Goal: Task Accomplishment & Management: Complete application form

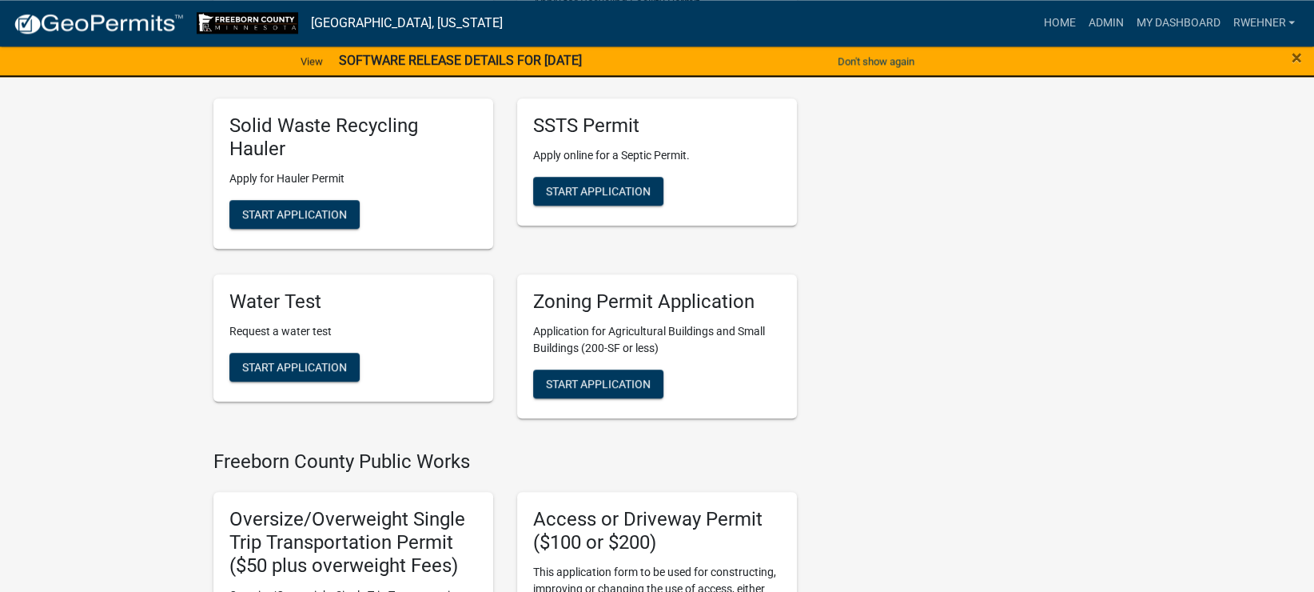
scroll to position [923, 0]
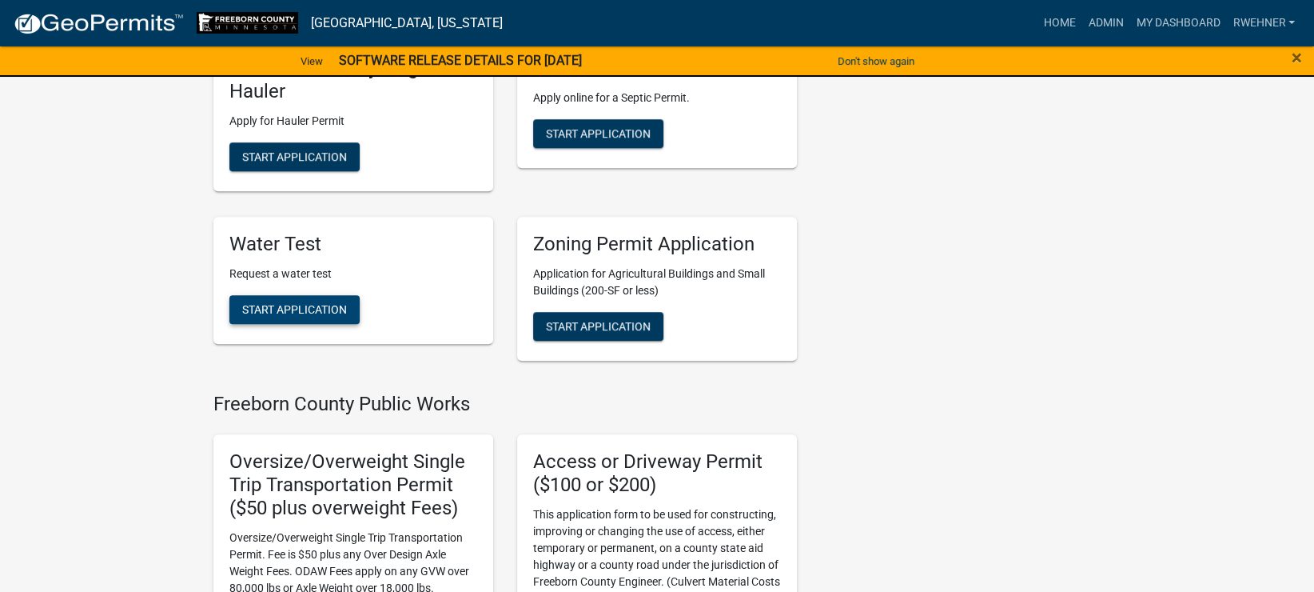
click at [295, 317] on button "Start Application" at bounding box center [294, 309] width 130 height 29
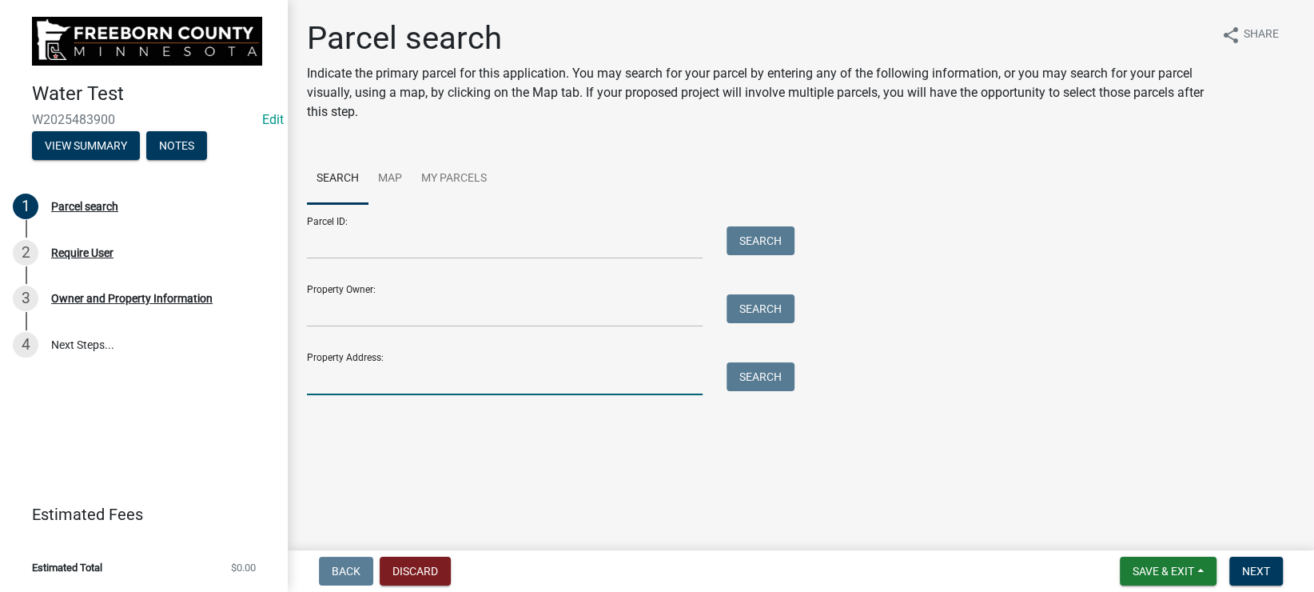
click at [404, 378] on input "Property Address:" at bounding box center [505, 378] width 396 height 33
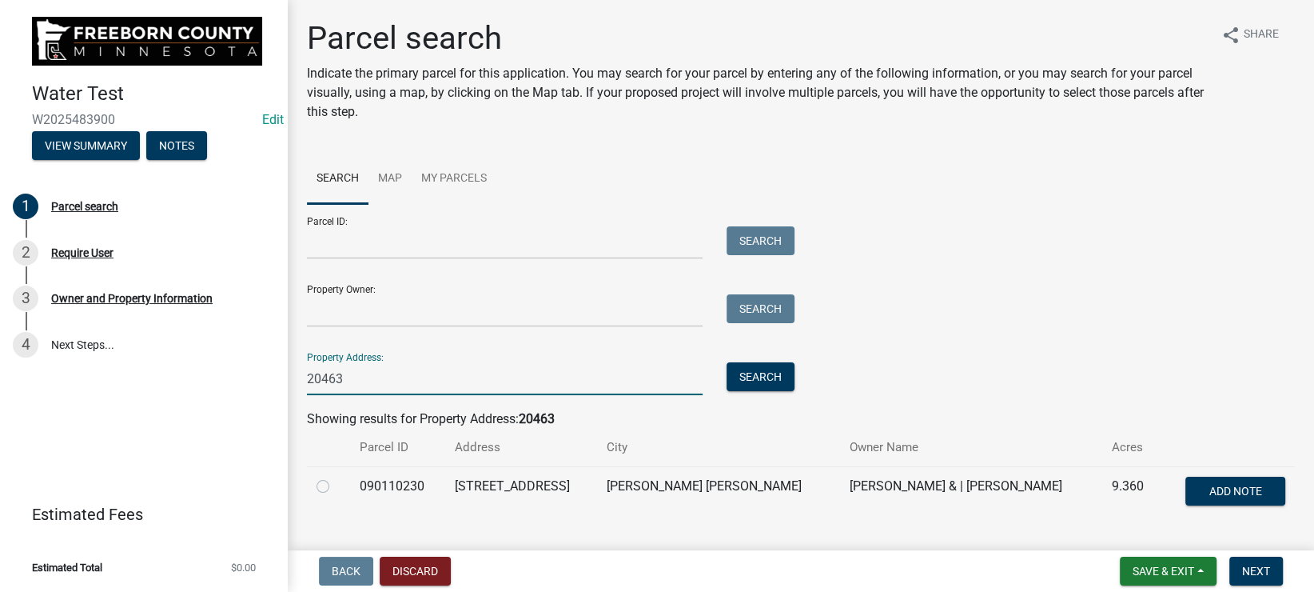
type input "20463"
click at [336, 476] on label at bounding box center [336, 476] width 0 height 0
click at [336, 487] on input "radio" at bounding box center [341, 481] width 10 height 10
radio input "true"
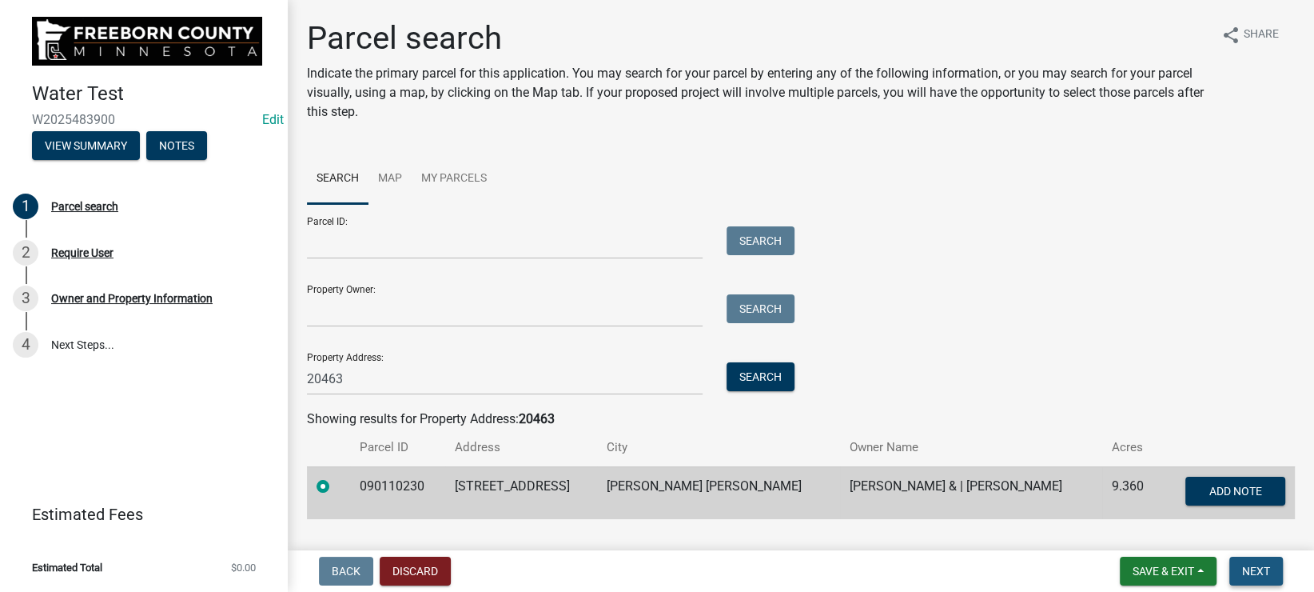
click at [1251, 559] on button "Next" at bounding box center [1256, 570] width 54 height 29
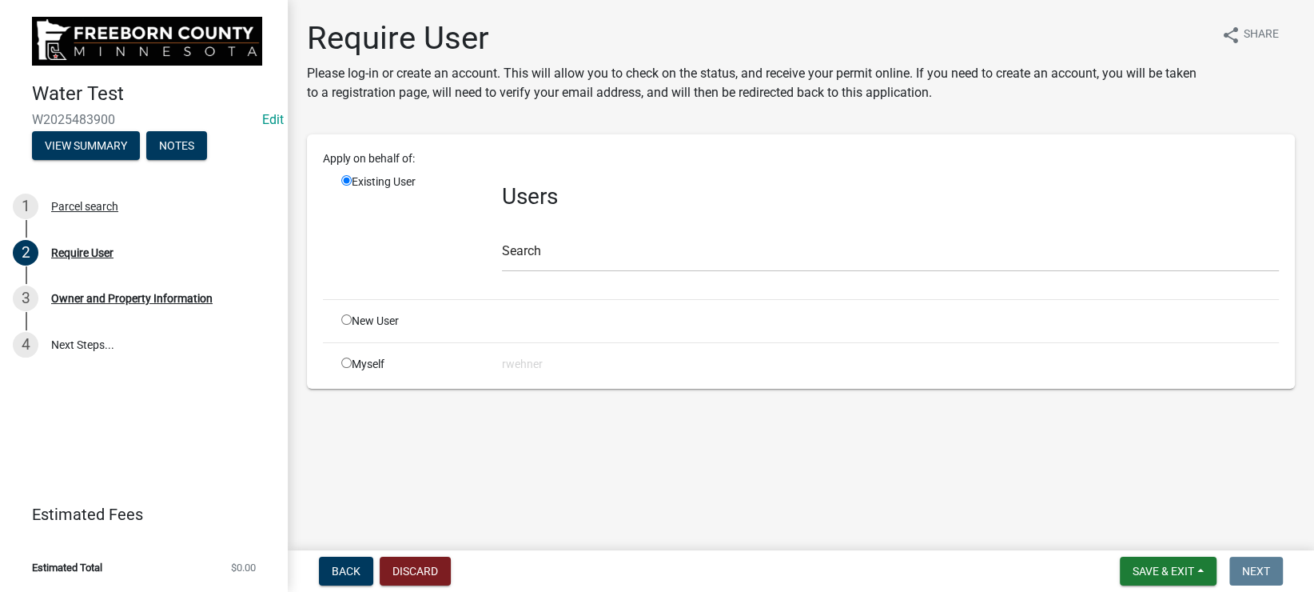
click at [345, 367] on input "radio" at bounding box center [346, 362] width 10 height 10
radio input "true"
radio input "false"
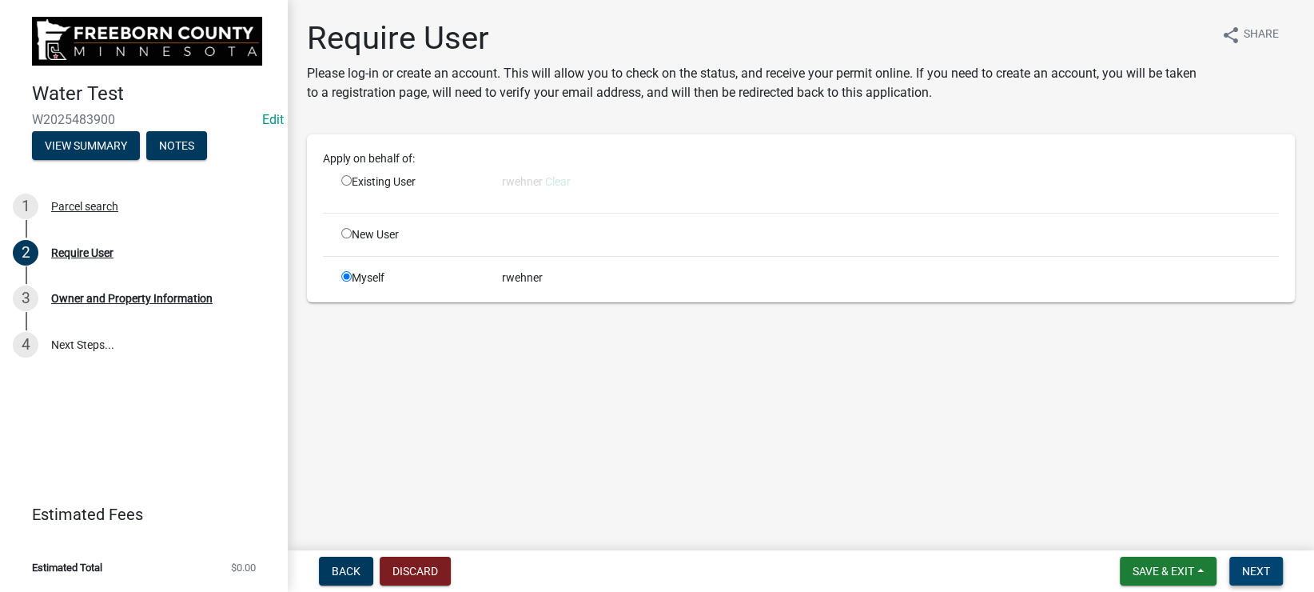
click at [1253, 563] on button "Next" at bounding box center [1256, 570] width 54 height 29
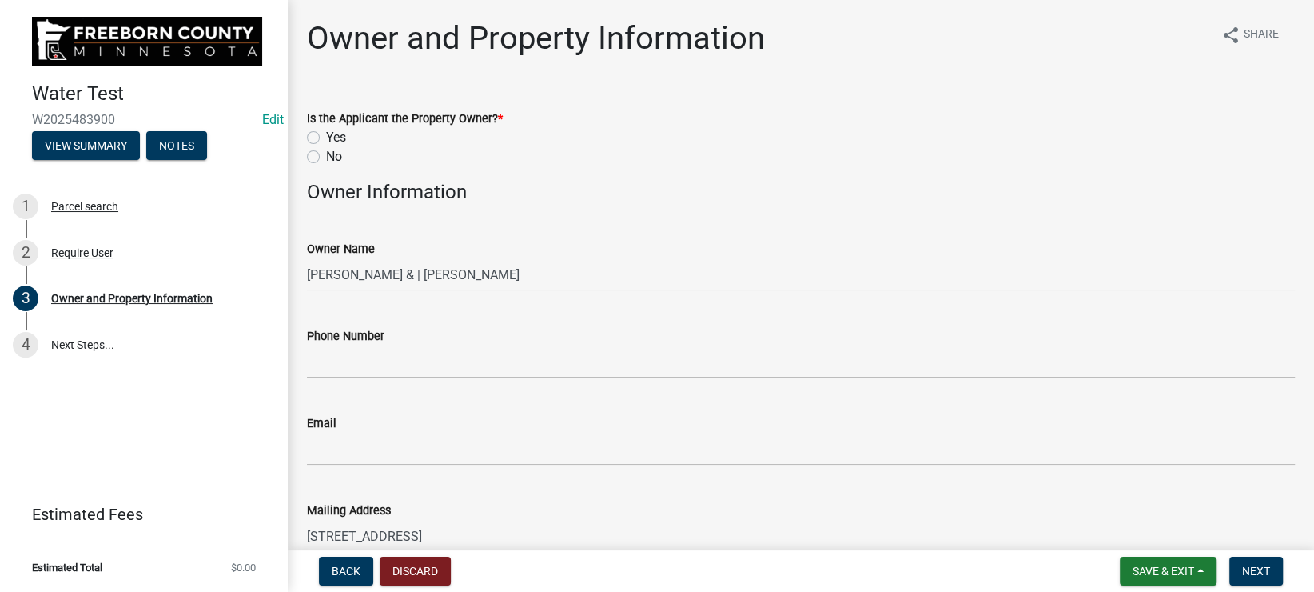
click at [326, 136] on label "Yes" at bounding box center [336, 137] width 20 height 19
click at [326, 136] on input "Yes" at bounding box center [331, 133] width 10 height 10
radio input "true"
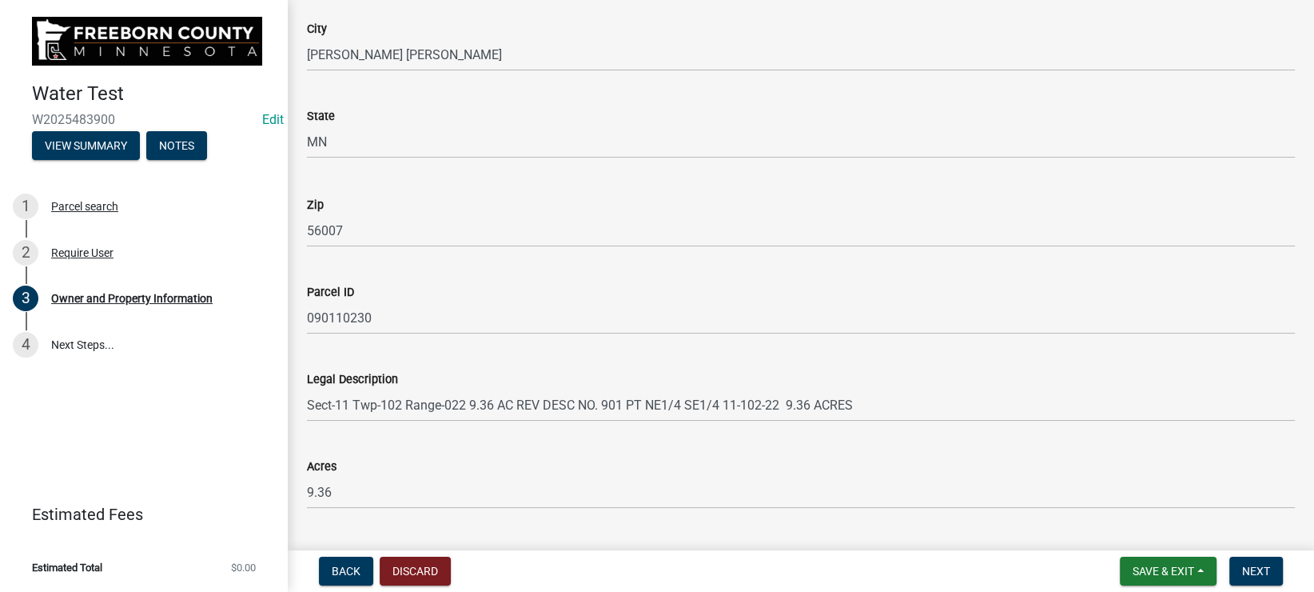
scroll to position [992, 0]
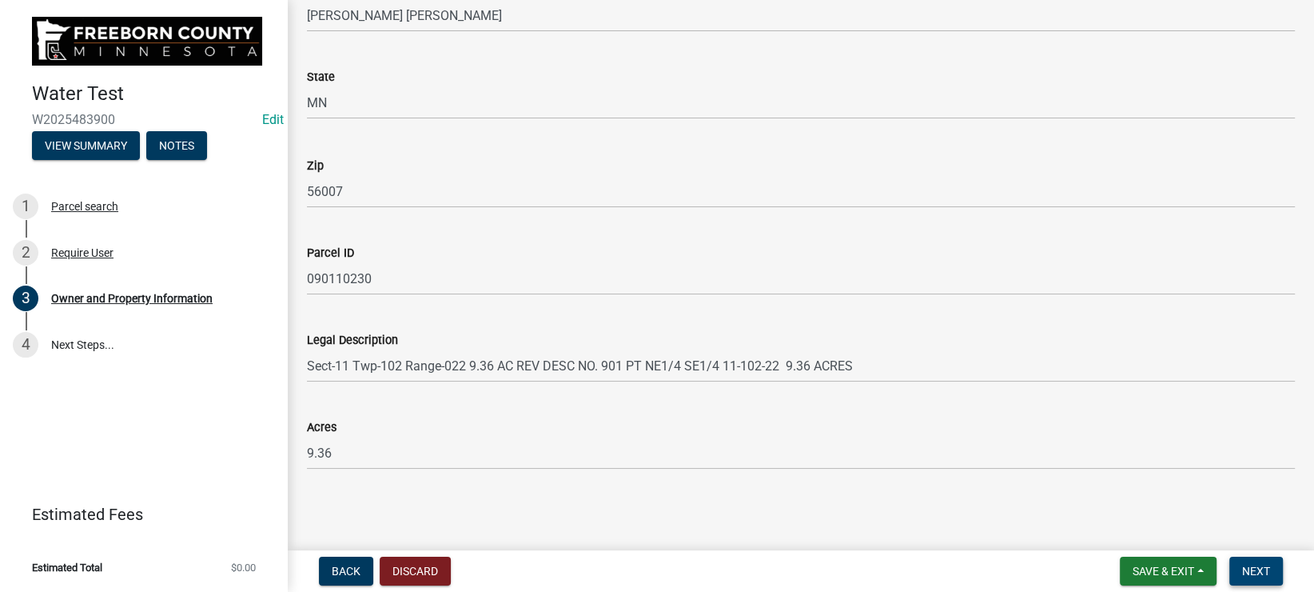
click at [1265, 574] on span "Next" at bounding box center [1256, 570] width 28 height 13
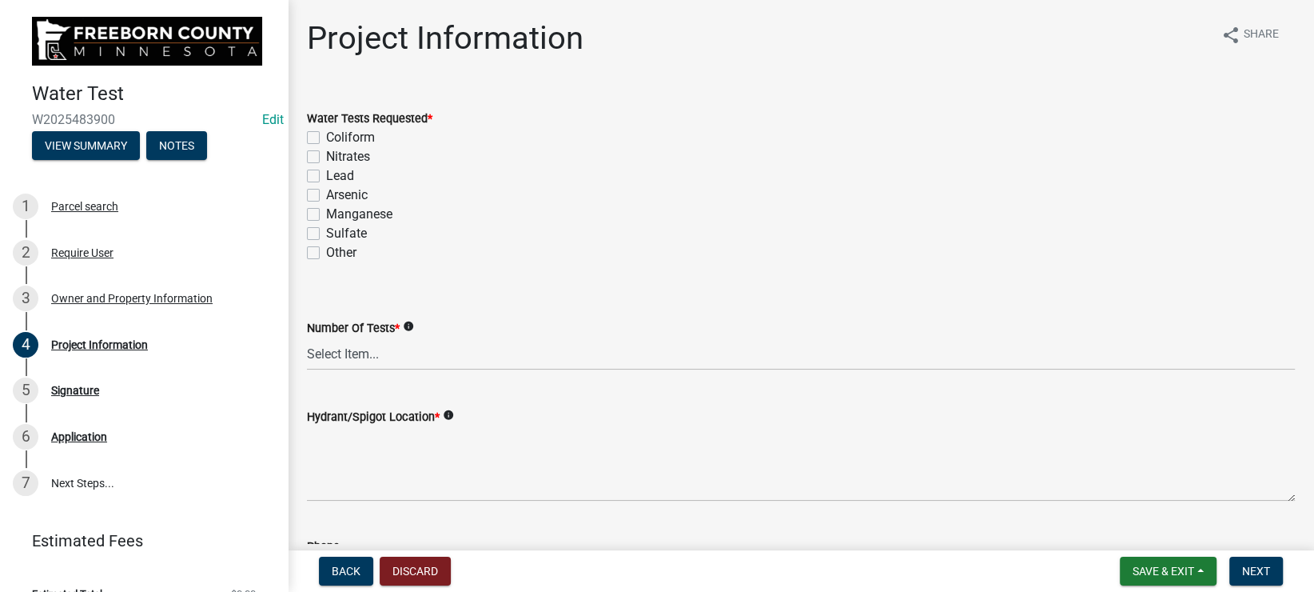
scroll to position [90, 0]
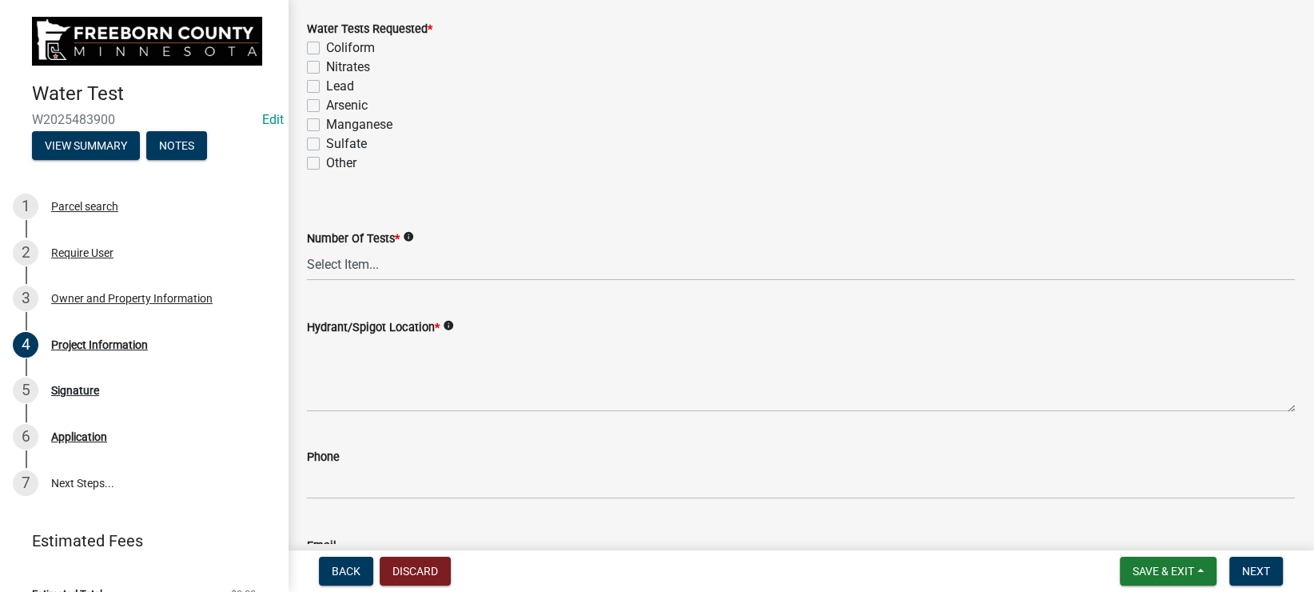
drag, startPoint x: 314, startPoint y: 48, endPoint x: 306, endPoint y: 51, distance: 8.6
click at [307, 51] on div "Water Tests Requested * Coliform Nitrates Lead Arsenic [MEDICAL_DATA] Other" at bounding box center [801, 86] width 1012 height 173
click at [326, 49] on label "Coliform" at bounding box center [350, 47] width 49 height 19
click at [326, 49] on input "Coliform" at bounding box center [331, 43] width 10 height 10
checkbox input "true"
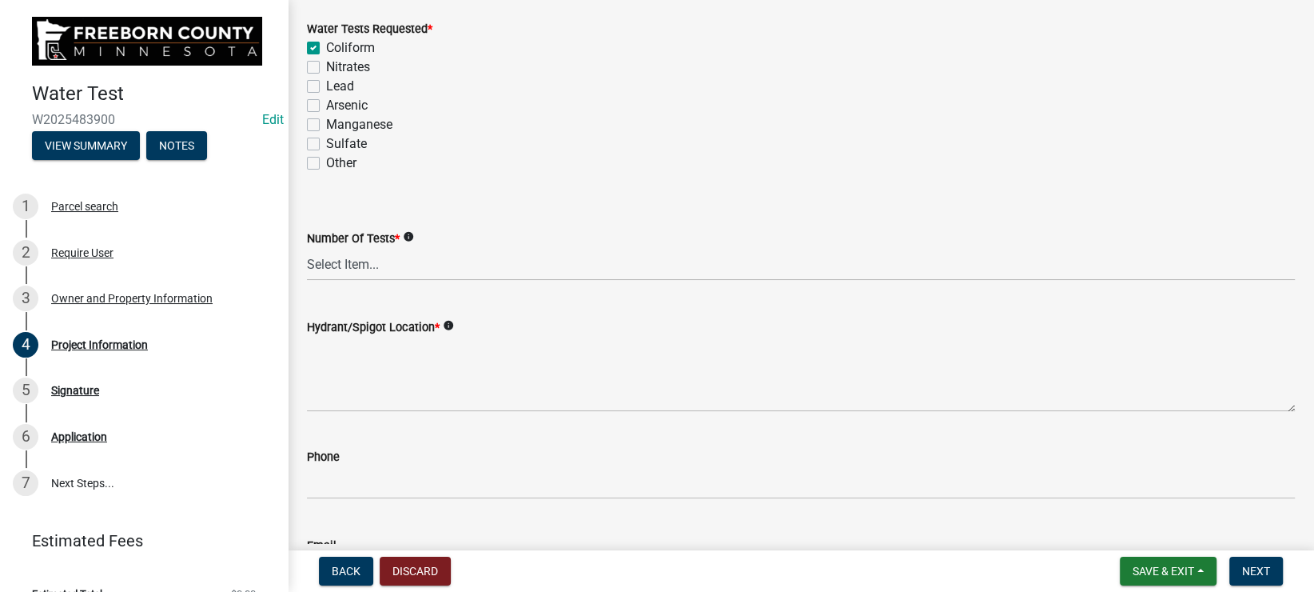
checkbox input "false"
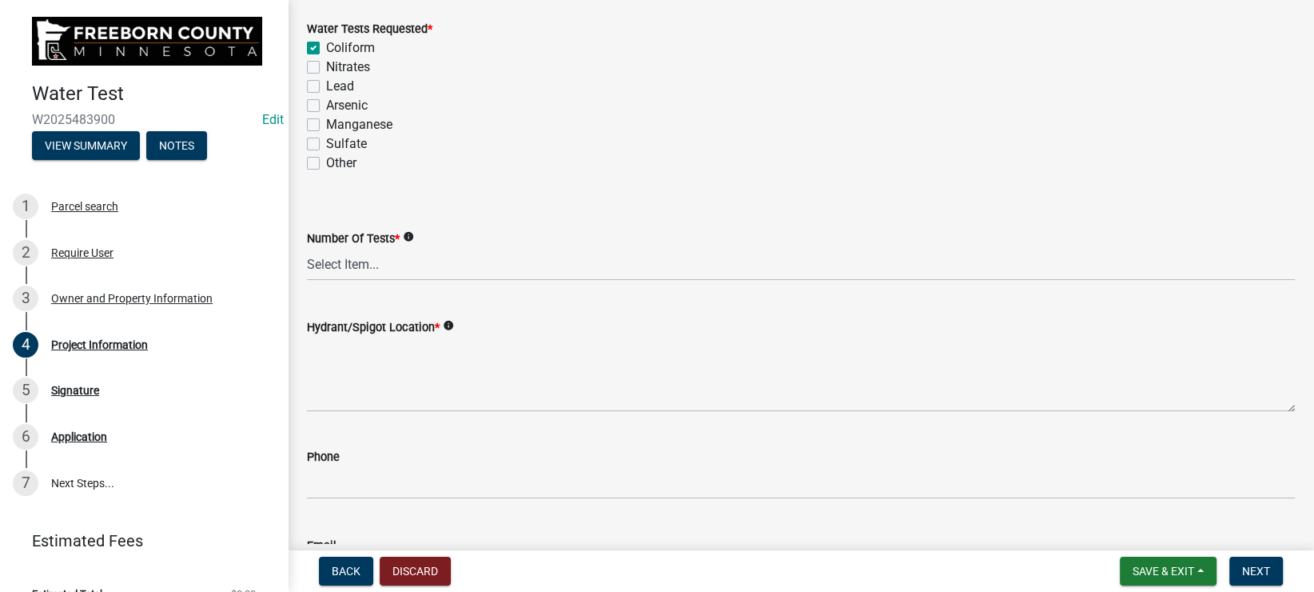
checkbox input "false"
click at [326, 84] on label "Lead" at bounding box center [340, 86] width 28 height 19
click at [326, 84] on input "Lead" at bounding box center [331, 82] width 10 height 10
checkbox input "true"
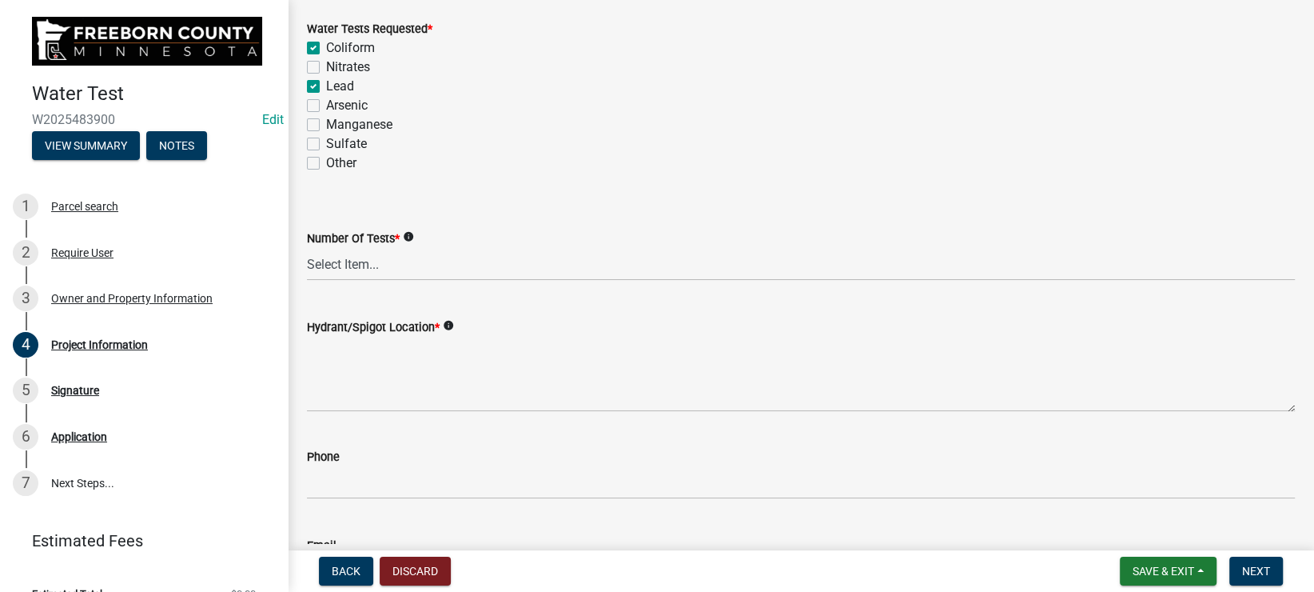
checkbox input "false"
checkbox input "true"
checkbox input "false"
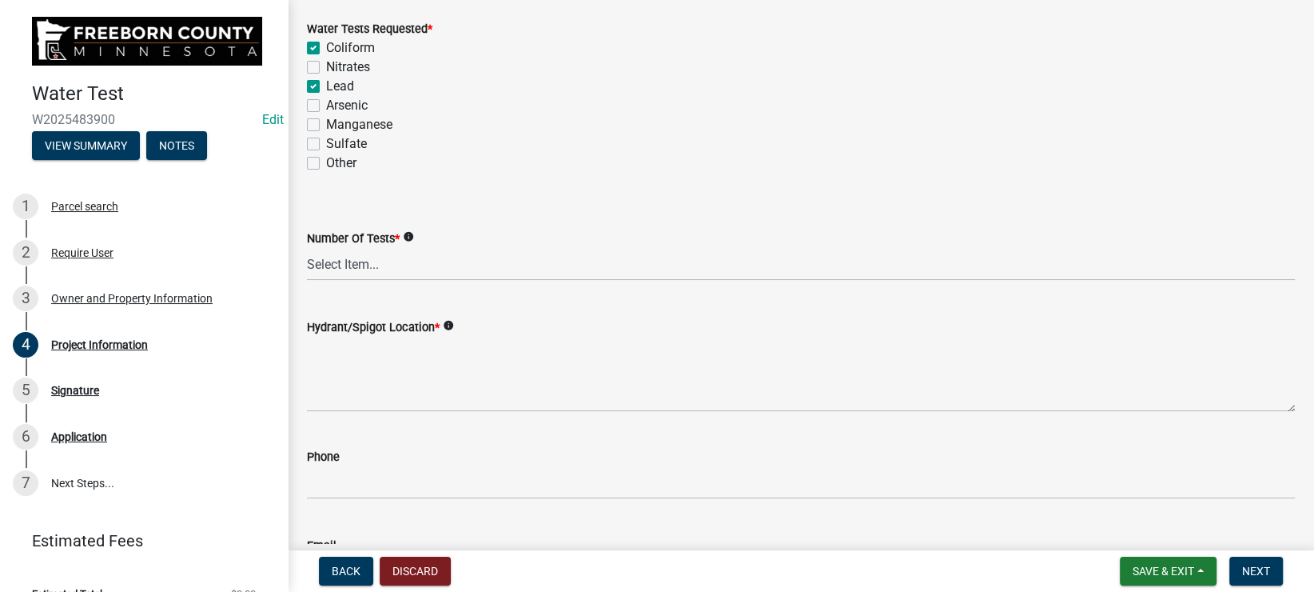
checkbox input "false"
click at [326, 104] on label "Arsenic" at bounding box center [347, 105] width 42 height 19
click at [326, 104] on input "Arsenic" at bounding box center [331, 101] width 10 height 10
checkbox input "true"
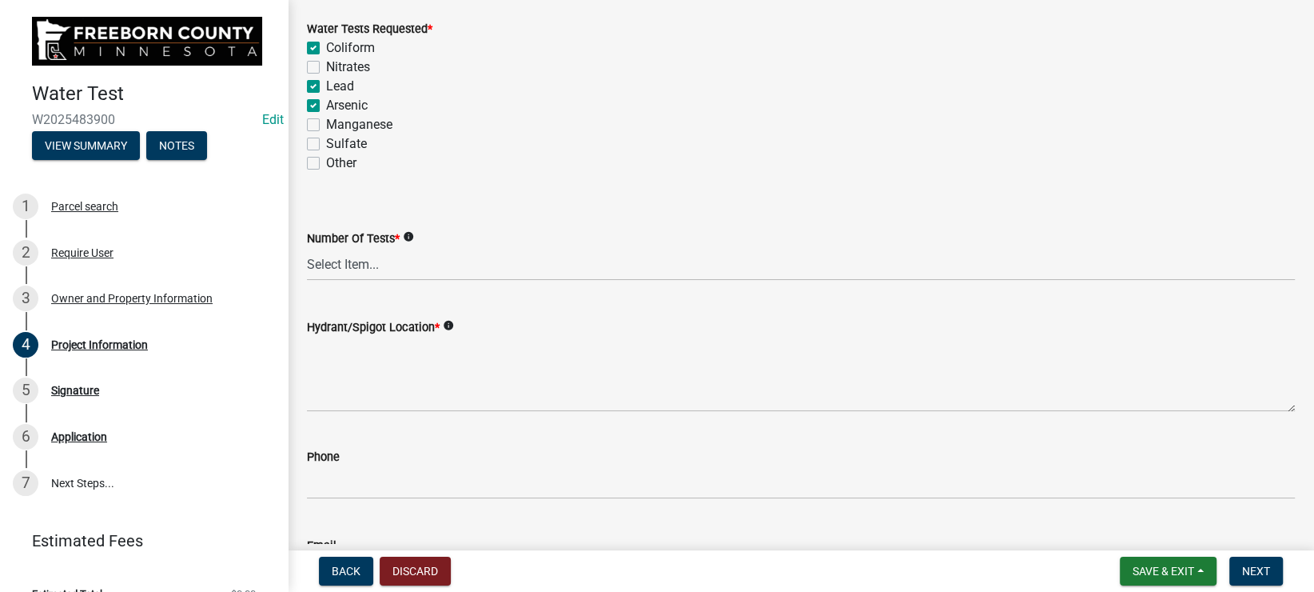
checkbox input "false"
checkbox input "true"
checkbox input "false"
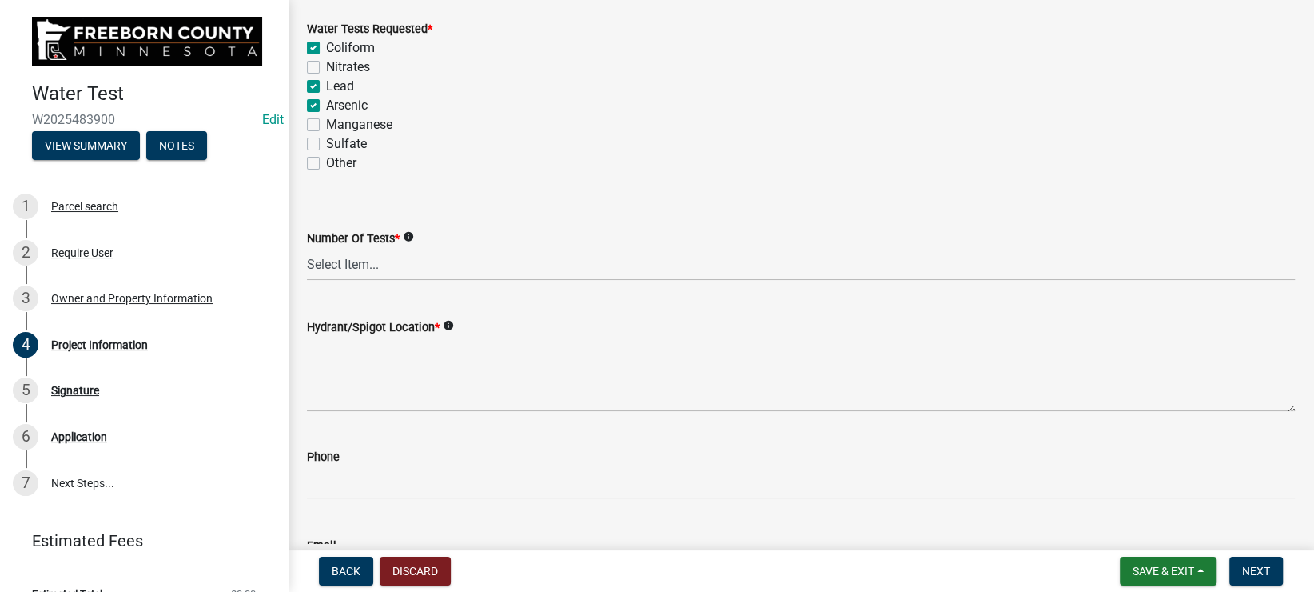
checkbox input "false"
click at [326, 47] on label "Coliform" at bounding box center [350, 47] width 49 height 19
click at [326, 47] on input "Coliform" at bounding box center [331, 43] width 10 height 10
checkbox input "false"
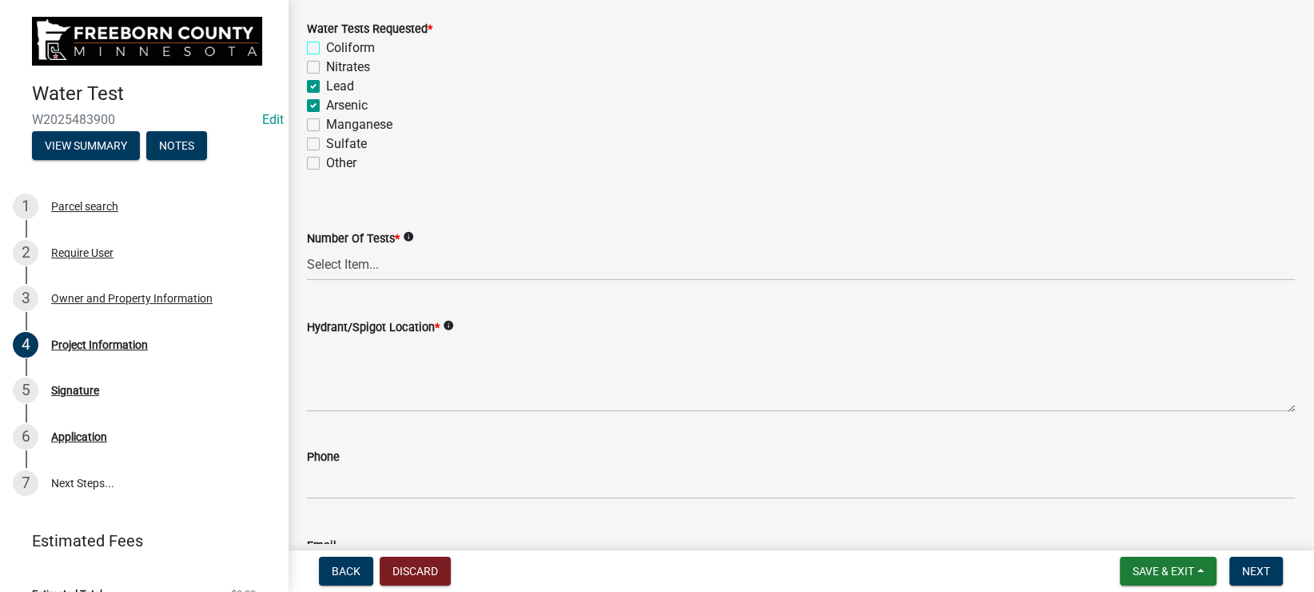
checkbox input "true"
checkbox input "false"
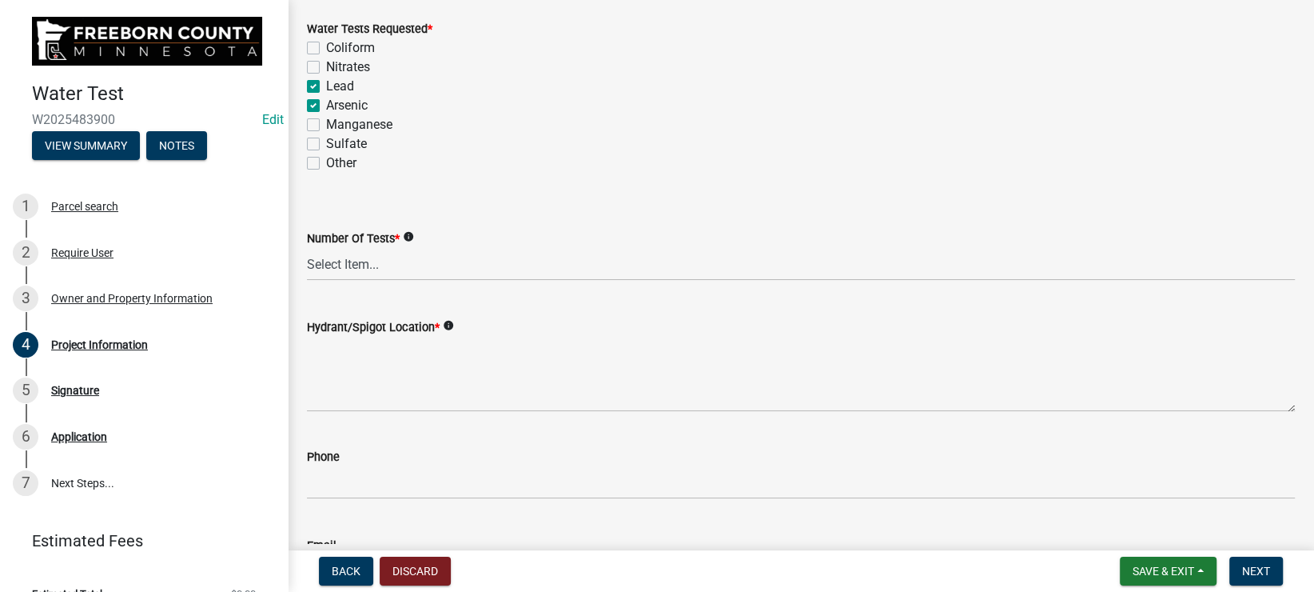
click at [326, 65] on label "Nitrates" at bounding box center [348, 67] width 44 height 19
click at [326, 65] on input "Nitrates" at bounding box center [331, 63] width 10 height 10
checkbox input "true"
checkbox input "false"
checkbox input "true"
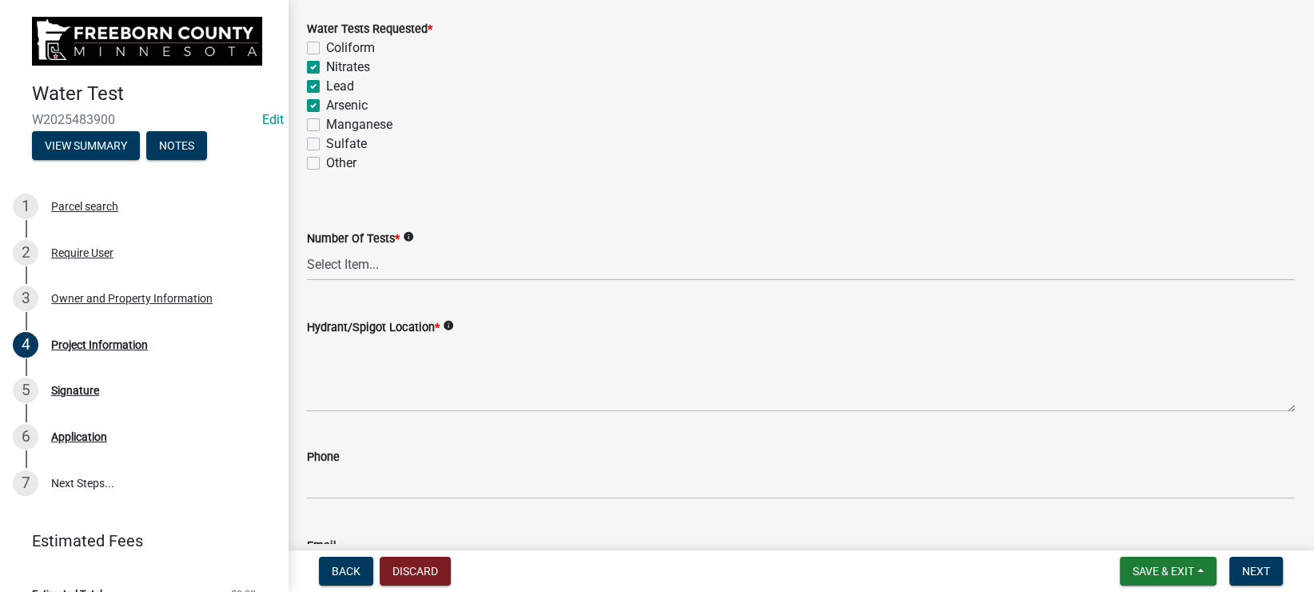
checkbox input "true"
checkbox input "false"
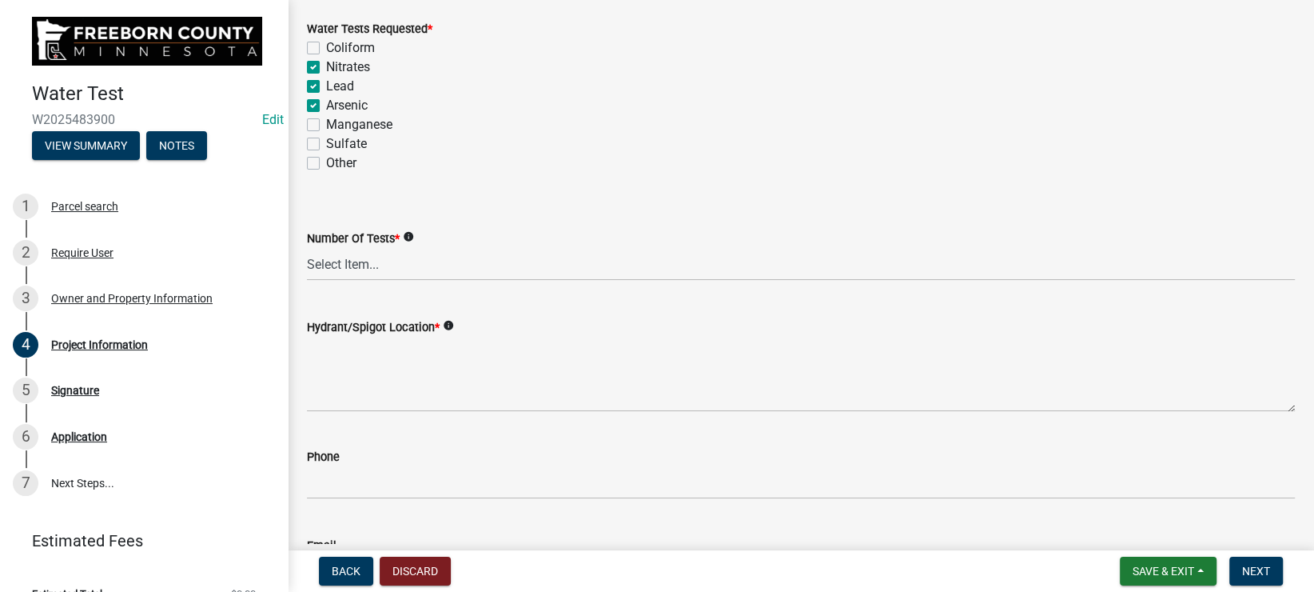
click at [326, 48] on label "Coliform" at bounding box center [350, 47] width 49 height 19
click at [326, 48] on input "Coliform" at bounding box center [331, 43] width 10 height 10
checkbox input "true"
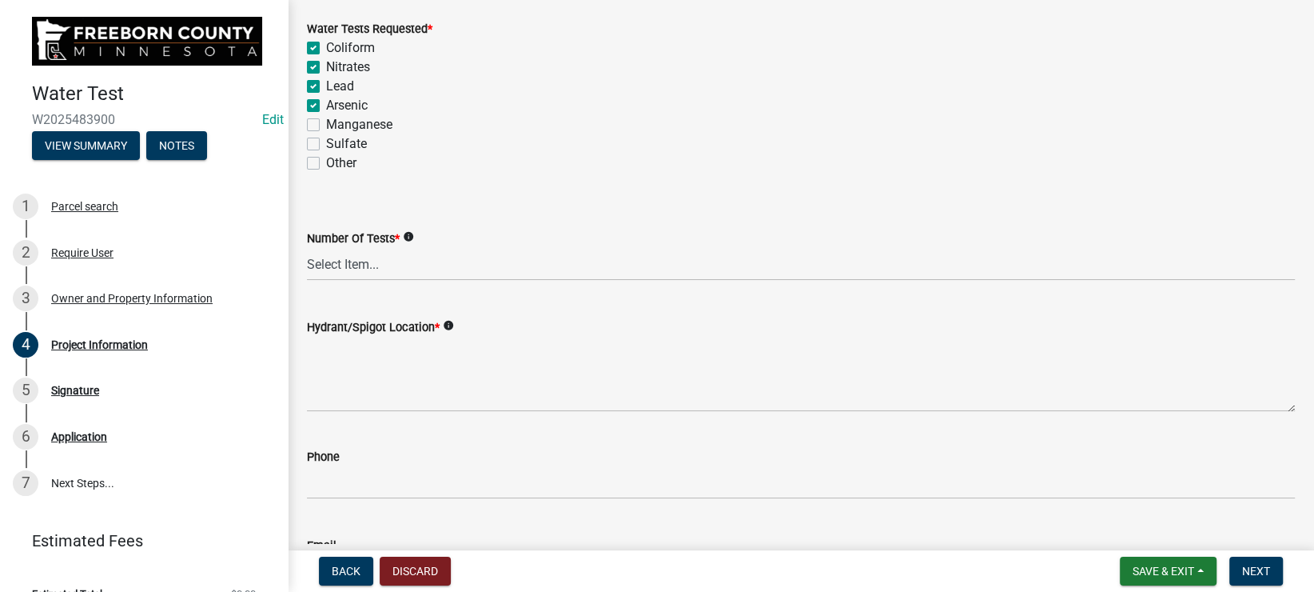
checkbox input "true"
checkbox input "false"
click at [444, 59] on div "Nitrates" at bounding box center [801, 67] width 988 height 19
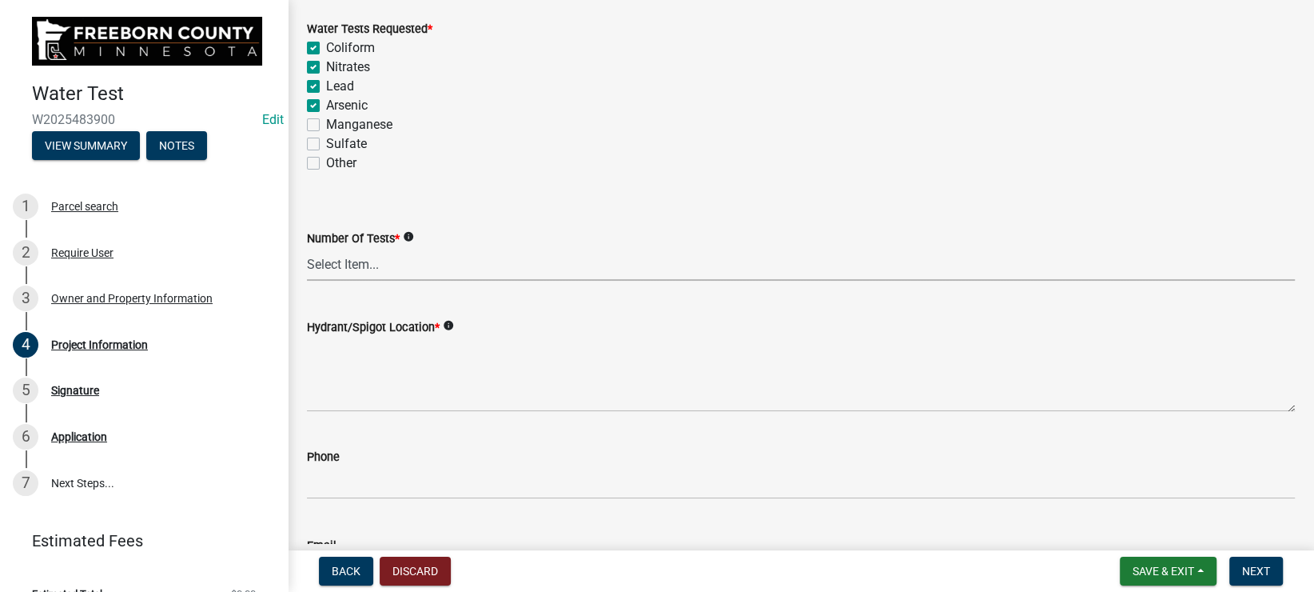
click at [307, 248] on select "Select Item... 1 2 3 4 5 6" at bounding box center [801, 264] width 988 height 33
click option "4" at bounding box center [0, 0] width 0 height 0
select select "1a2a49ed-654a-4cec-bfba-6fe9c3925d8b"
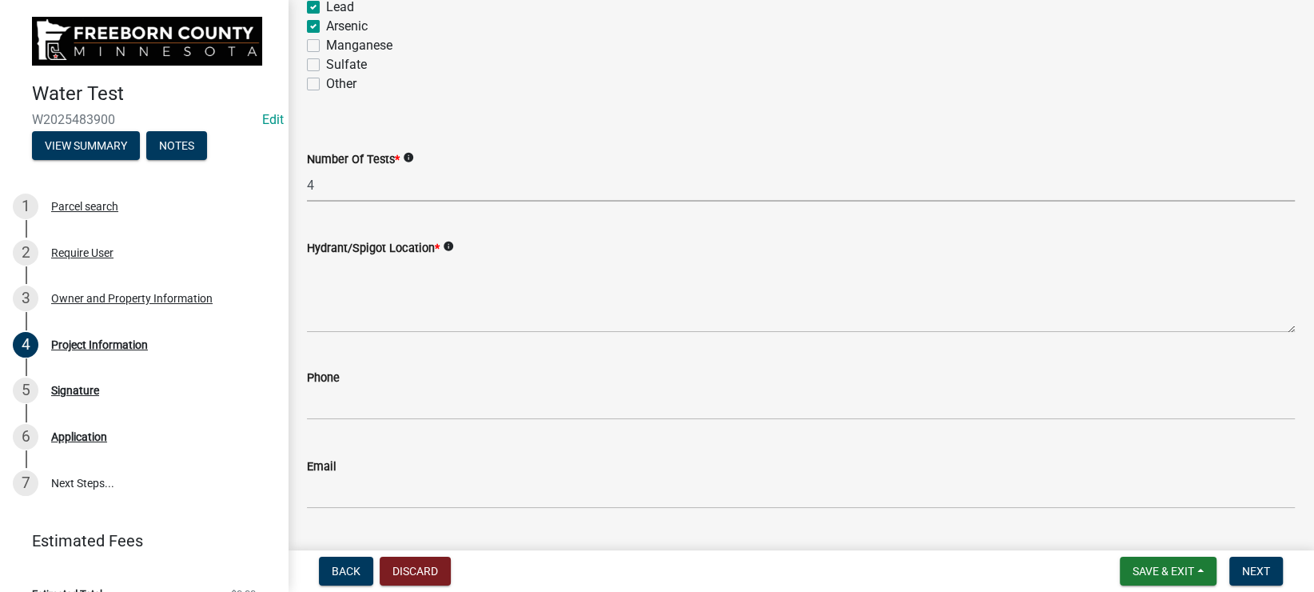
scroll to position [269, 0]
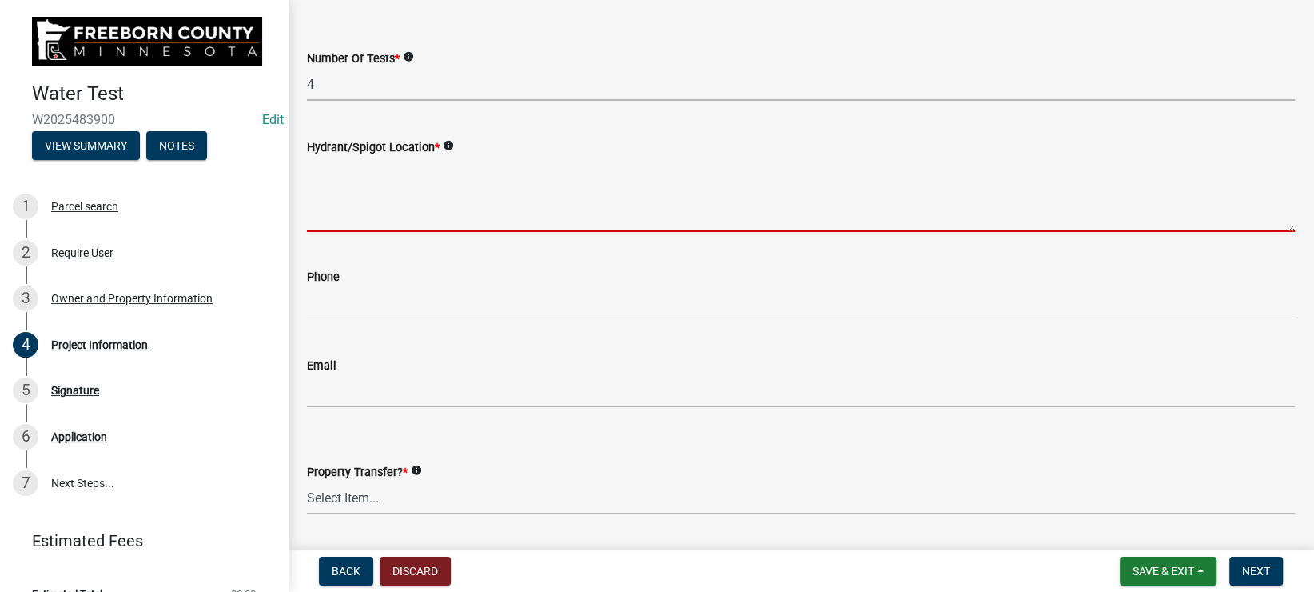
click at [403, 187] on textarea "Hydrant/Spigot Location *" at bounding box center [801, 194] width 988 height 75
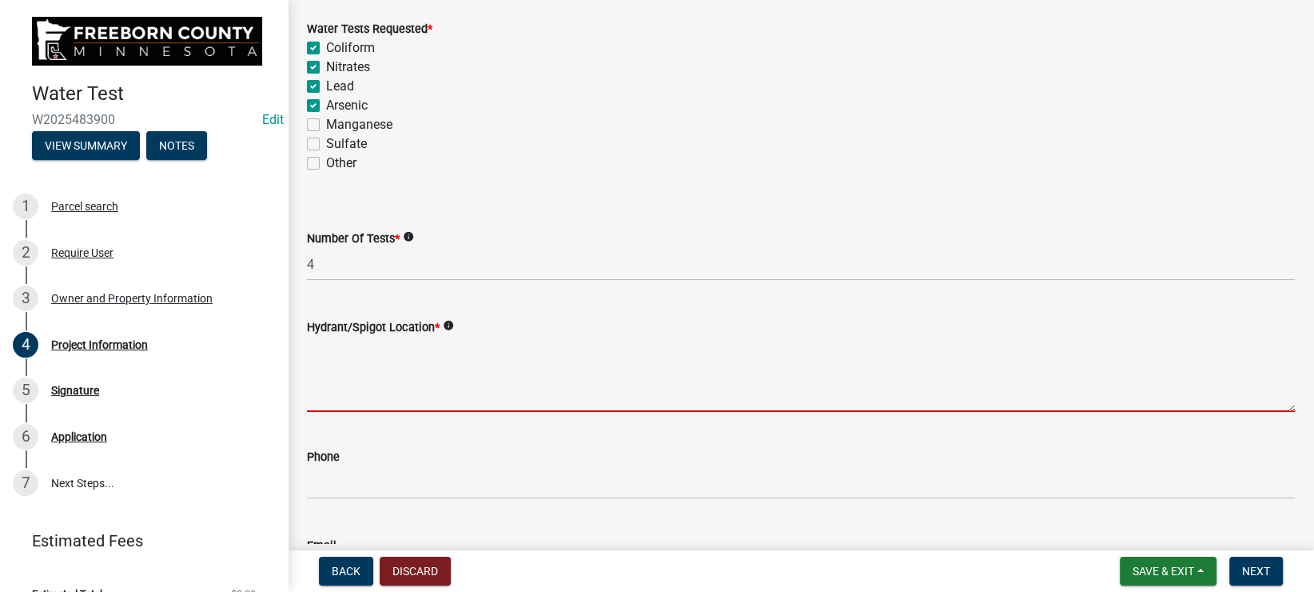
scroll to position [180, 0]
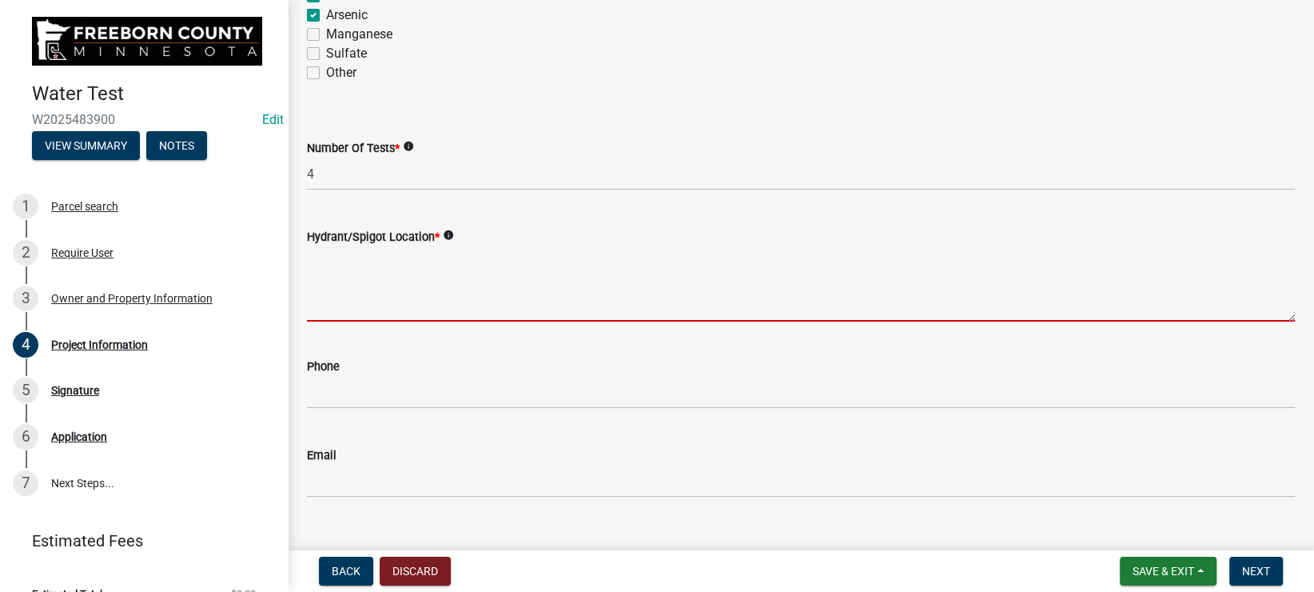
click at [369, 269] on textarea "Hydrant/Spigot Location *" at bounding box center [801, 283] width 988 height 75
click at [440, 259] on textarea "Hydrant/Spigot Location *" at bounding box center [801, 283] width 988 height 75
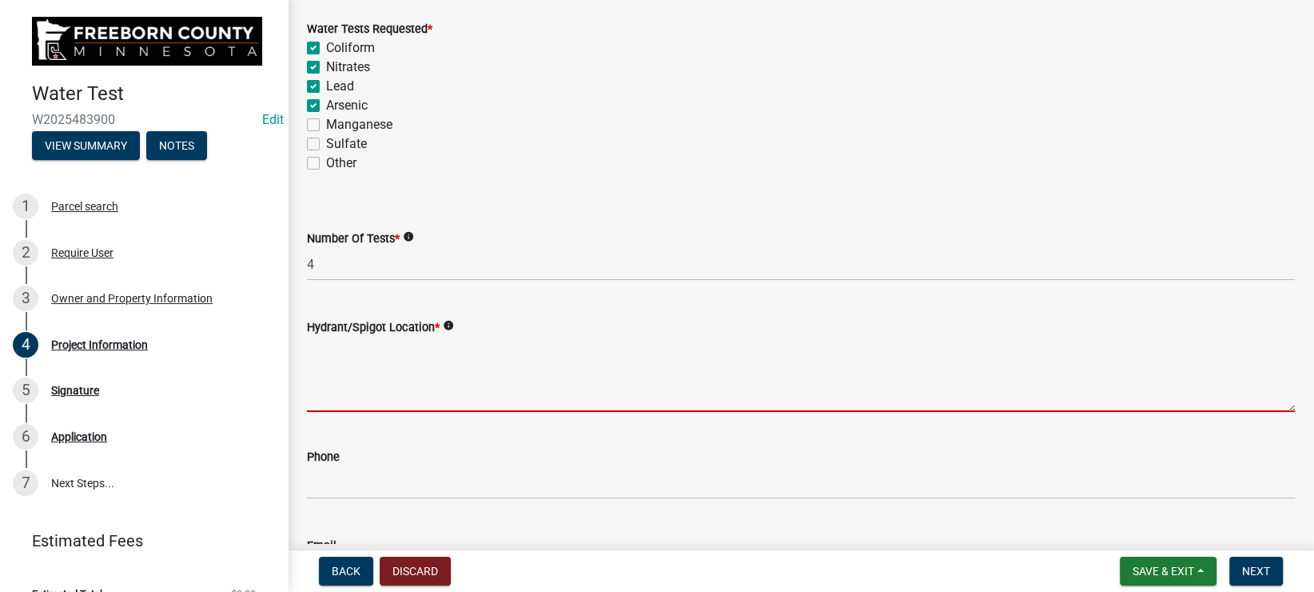
click at [400, 353] on textarea "Hydrant/Spigot Location *" at bounding box center [801, 374] width 988 height 75
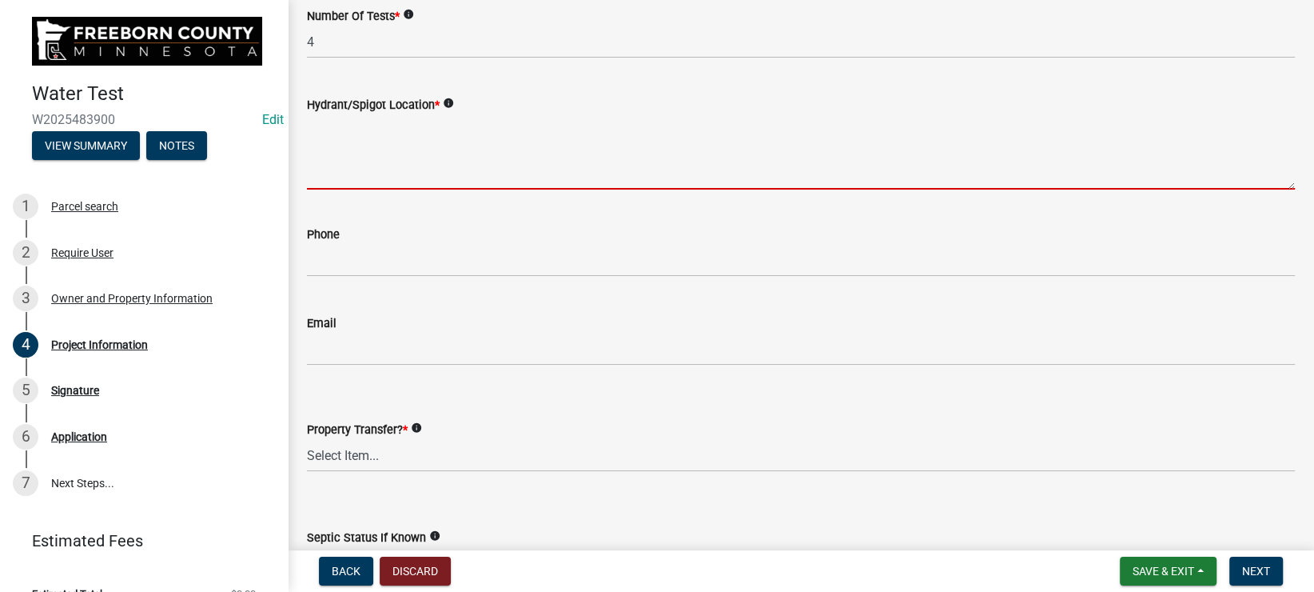
scroll to position [360, 0]
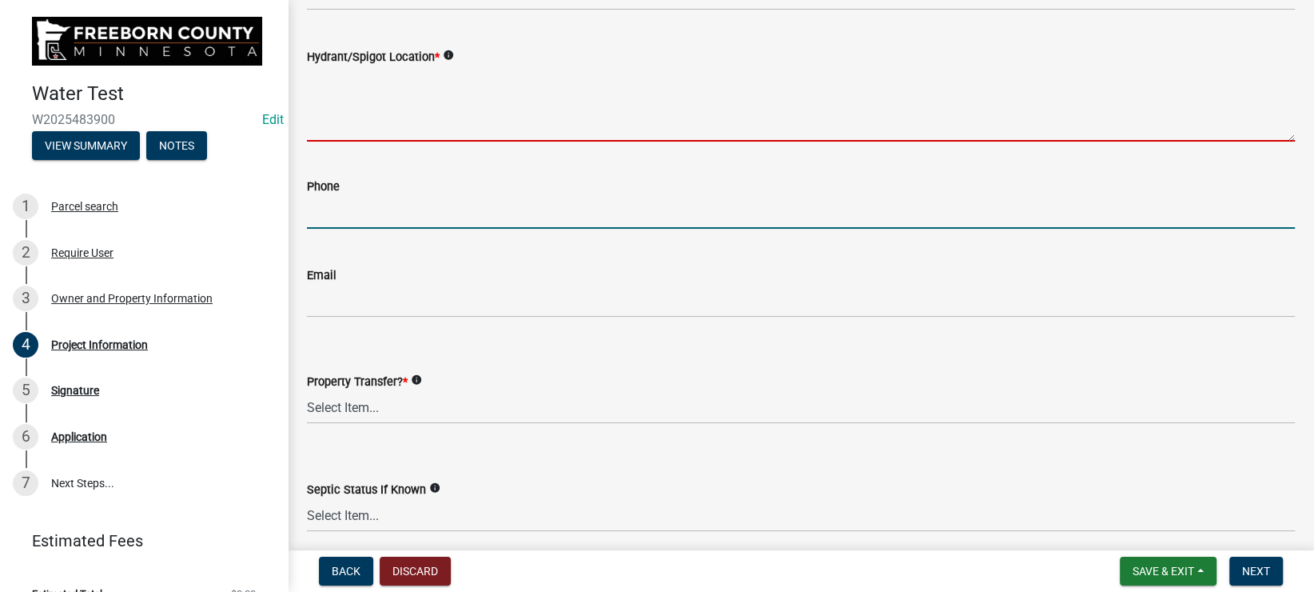
click at [375, 212] on input "text" at bounding box center [801, 212] width 988 height 33
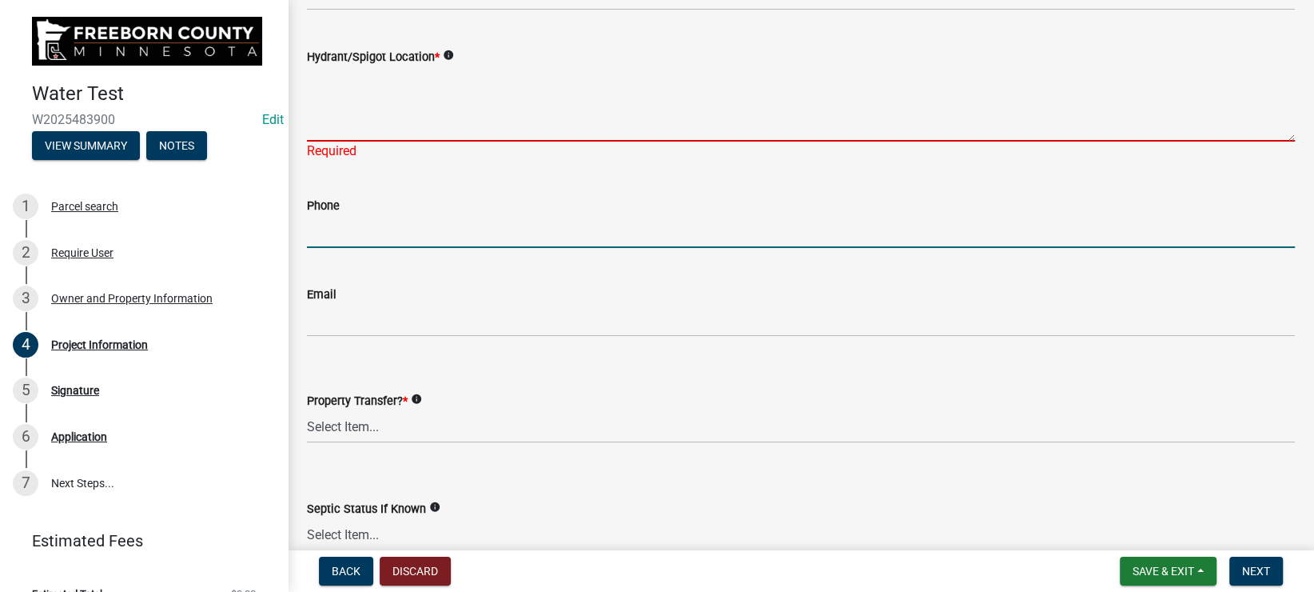
click at [384, 122] on textarea "Hydrant/Spigot Location *" at bounding box center [801, 103] width 988 height 75
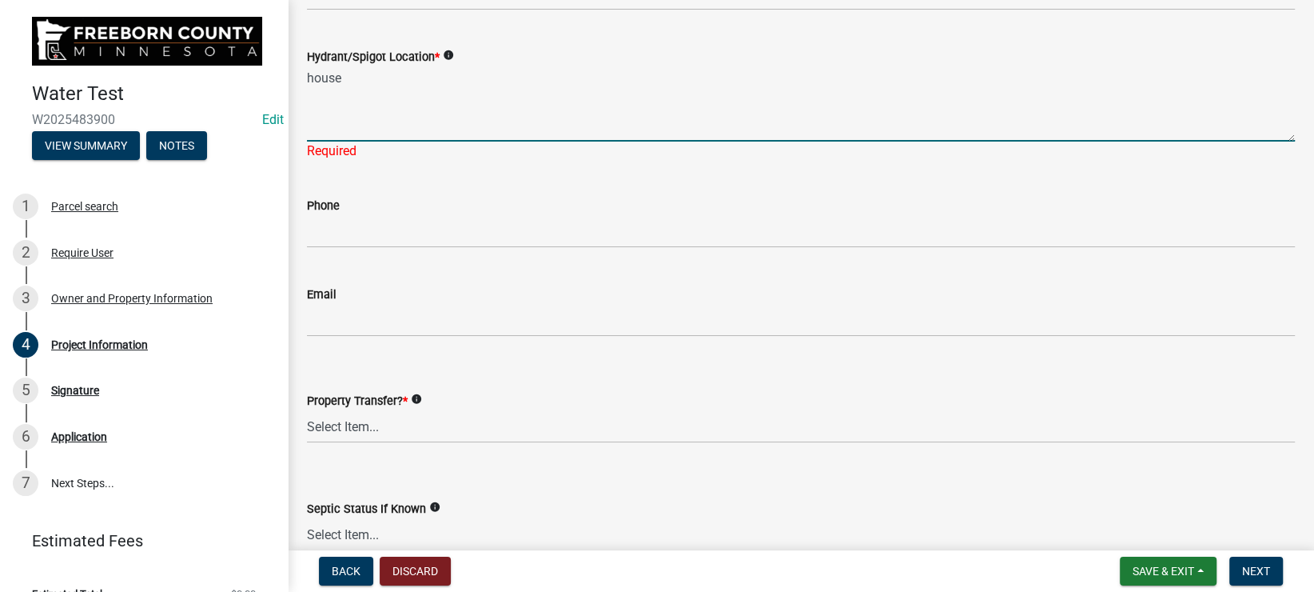
type textarea "house"
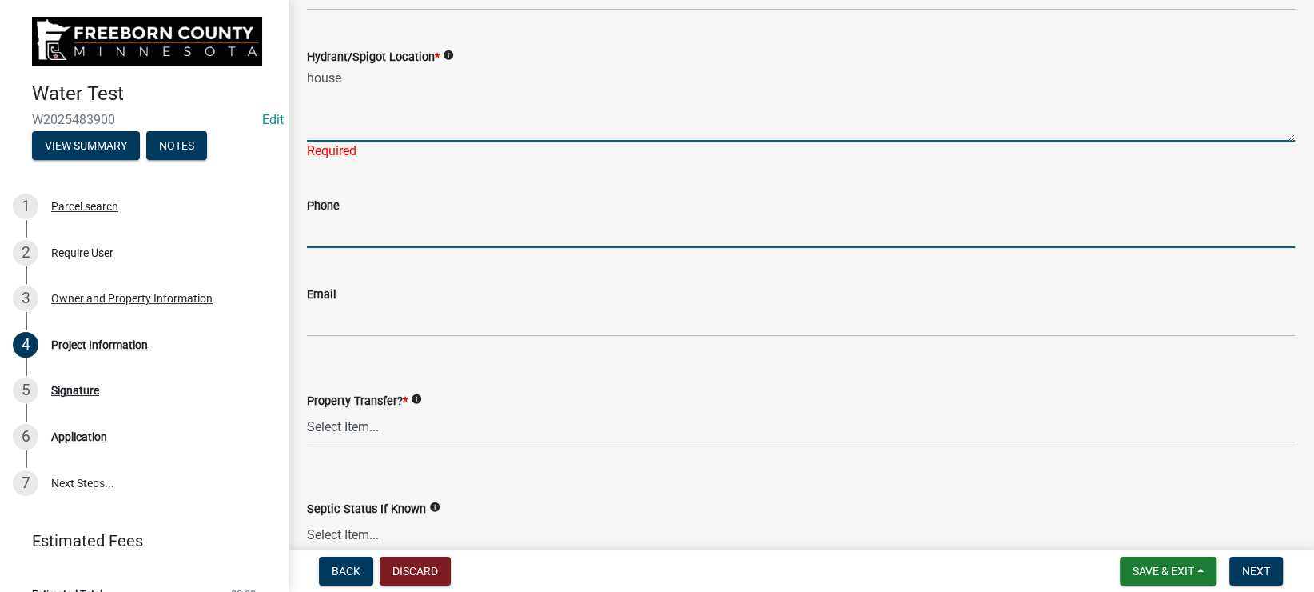
click at [392, 229] on input "text" at bounding box center [801, 231] width 988 height 33
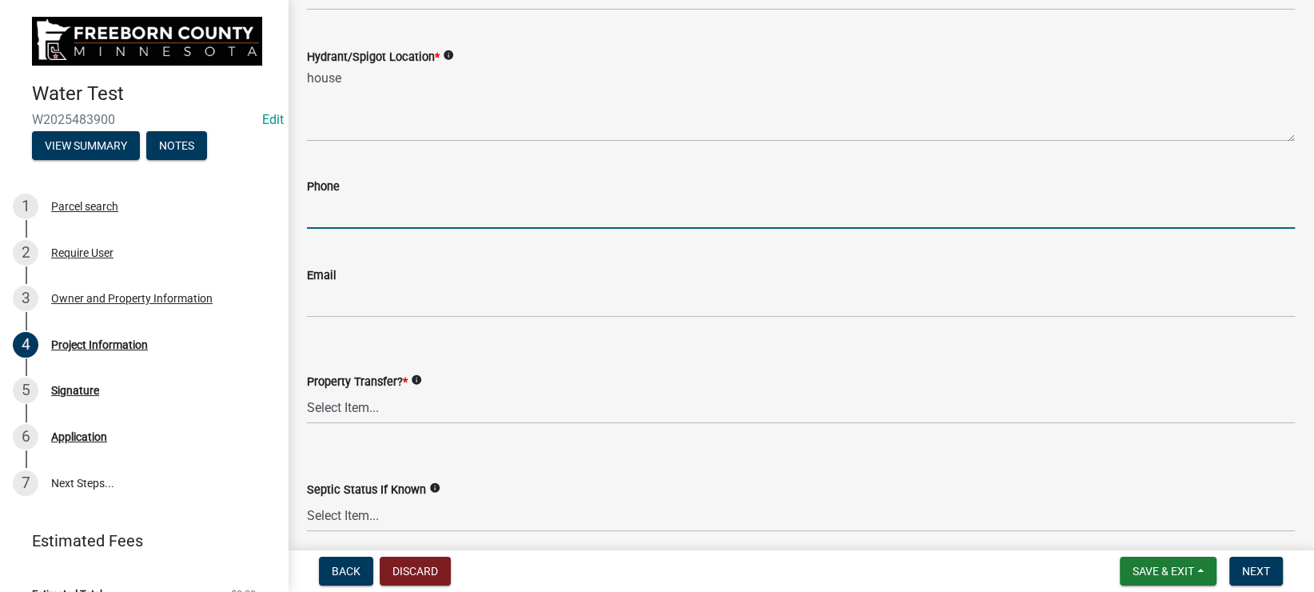
click at [400, 210] on input "text" at bounding box center [801, 212] width 988 height 33
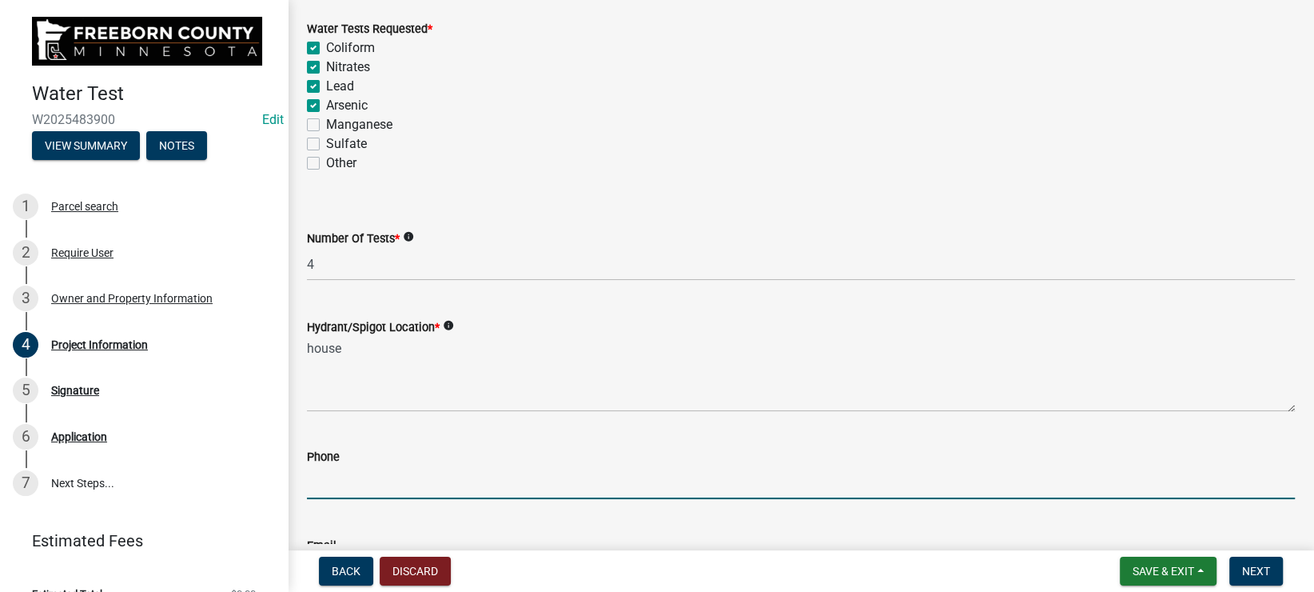
scroll to position [180, 0]
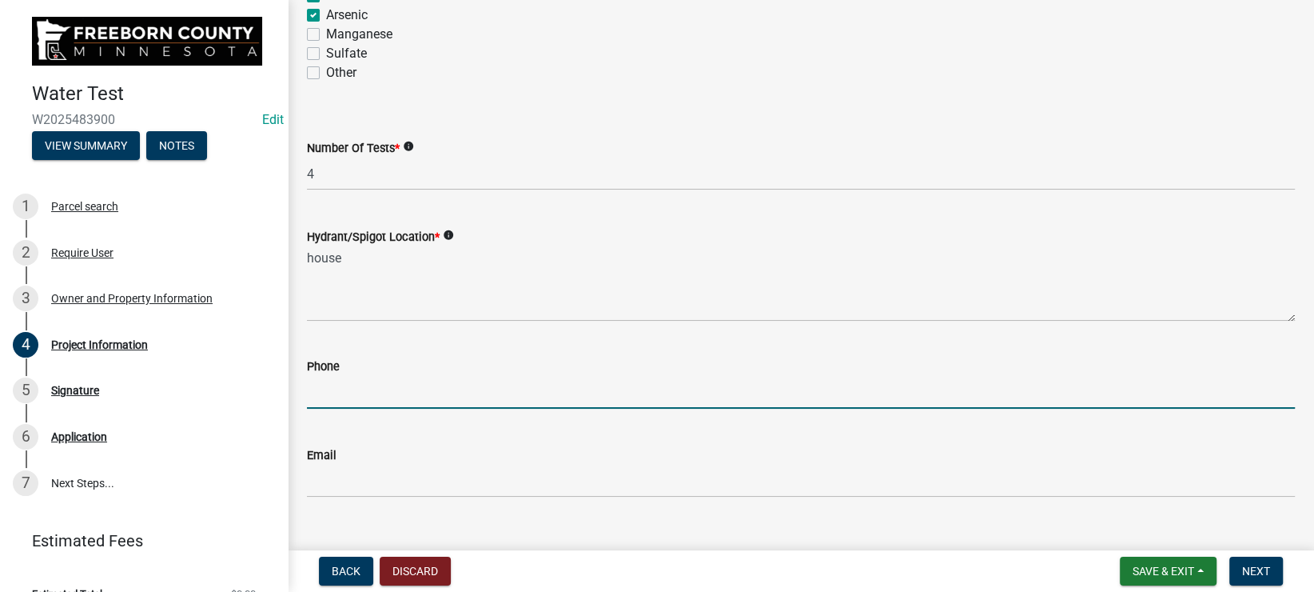
click at [334, 386] on input "text" at bounding box center [801, 392] width 988 height 33
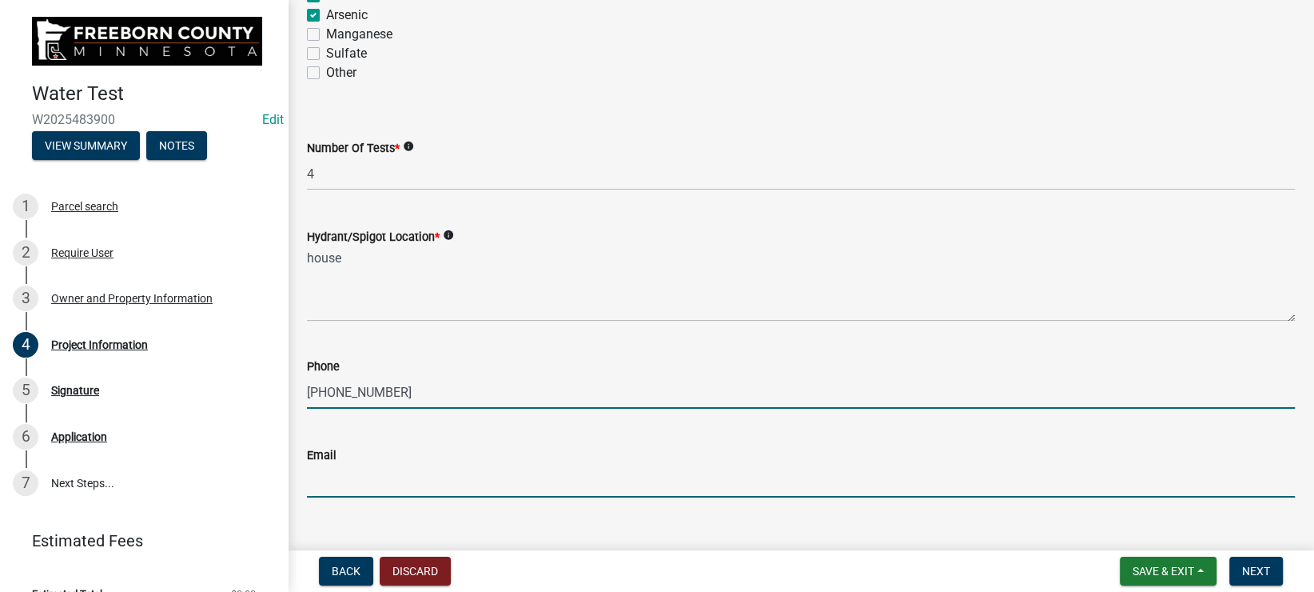
type input "6055216851"
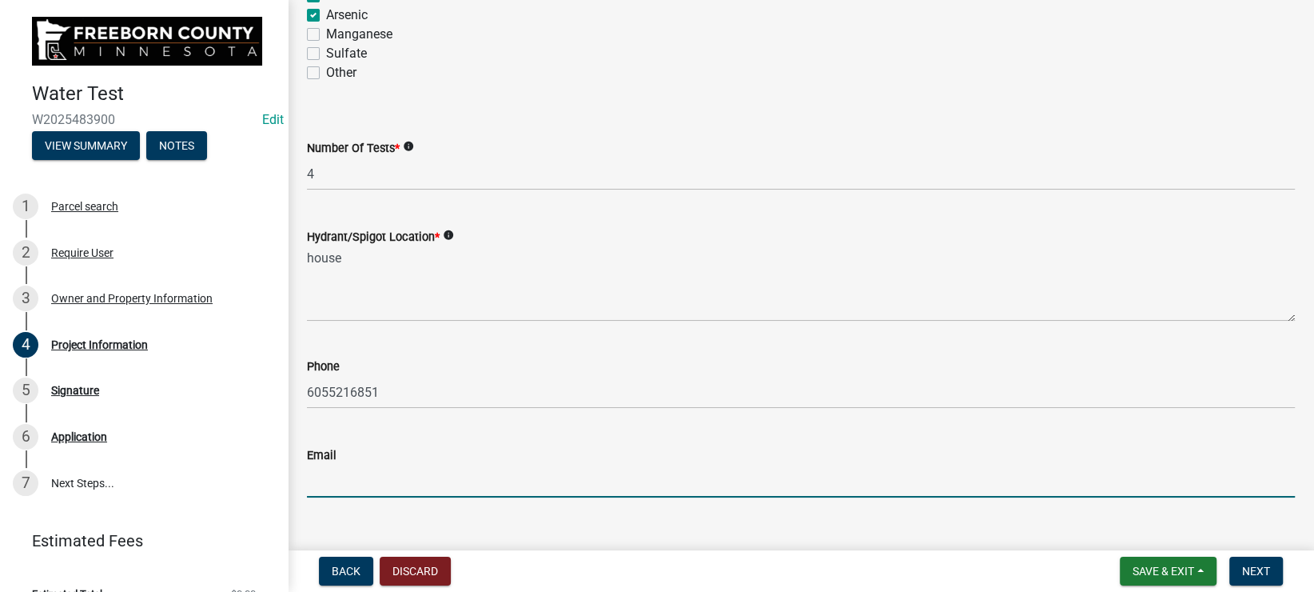
click at [347, 472] on input "Email" at bounding box center [801, 480] width 988 height 33
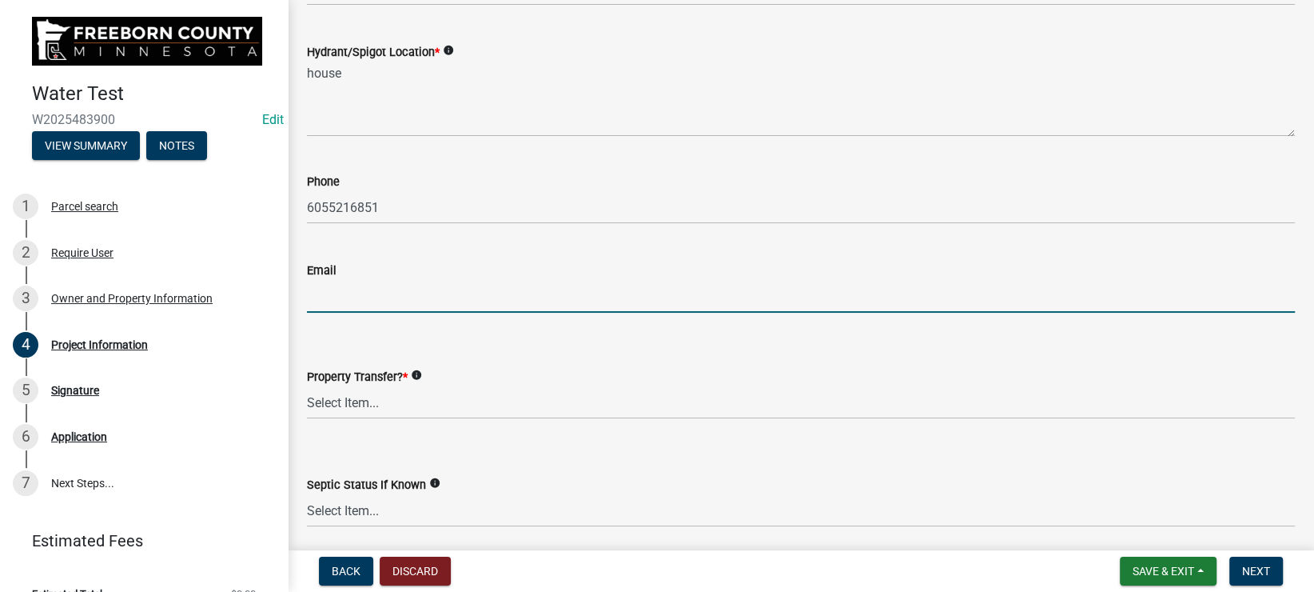
scroll to position [449, 0]
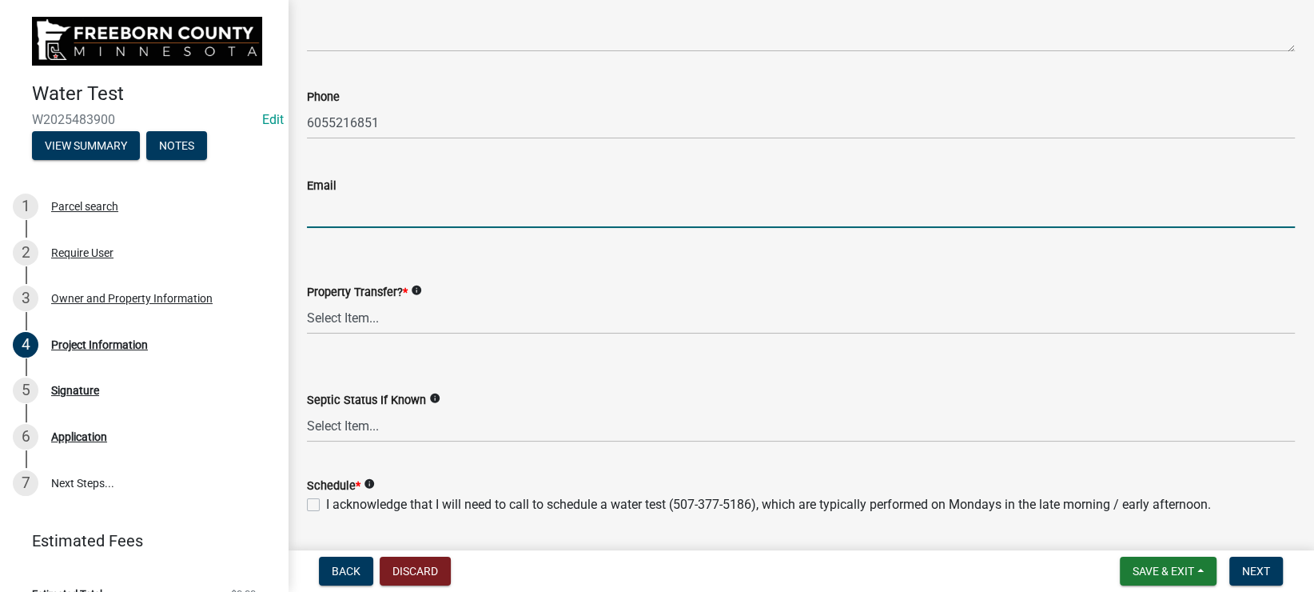
click at [432, 205] on input "Email" at bounding box center [801, 211] width 988 height 33
type input "[PERSON_NAME][EMAIL_ADDRESS][PERSON_NAME][DOMAIN_NAME]"
click at [307, 301] on select "Select Item... Yes No" at bounding box center [801, 317] width 988 height 33
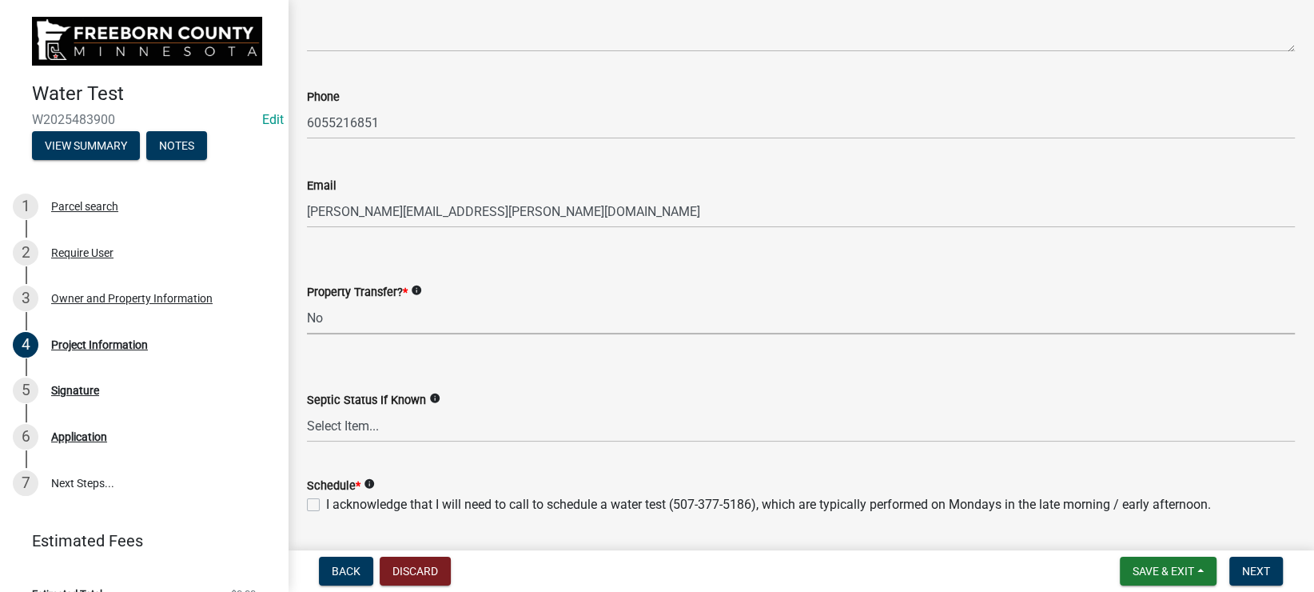
click option "No" at bounding box center [0, 0] width 0 height 0
select select "1c3dcbe8-2b21-4bd6-8afa-59f72c0ae0eb"
click at [307, 409] on select "Select Item... Compliant Non-Compliant Unknown" at bounding box center [801, 425] width 988 height 33
click at [466, 396] on div "Septic Status If Known info" at bounding box center [801, 399] width 988 height 19
drag, startPoint x: 313, startPoint y: 500, endPoint x: 326, endPoint y: 500, distance: 13.6
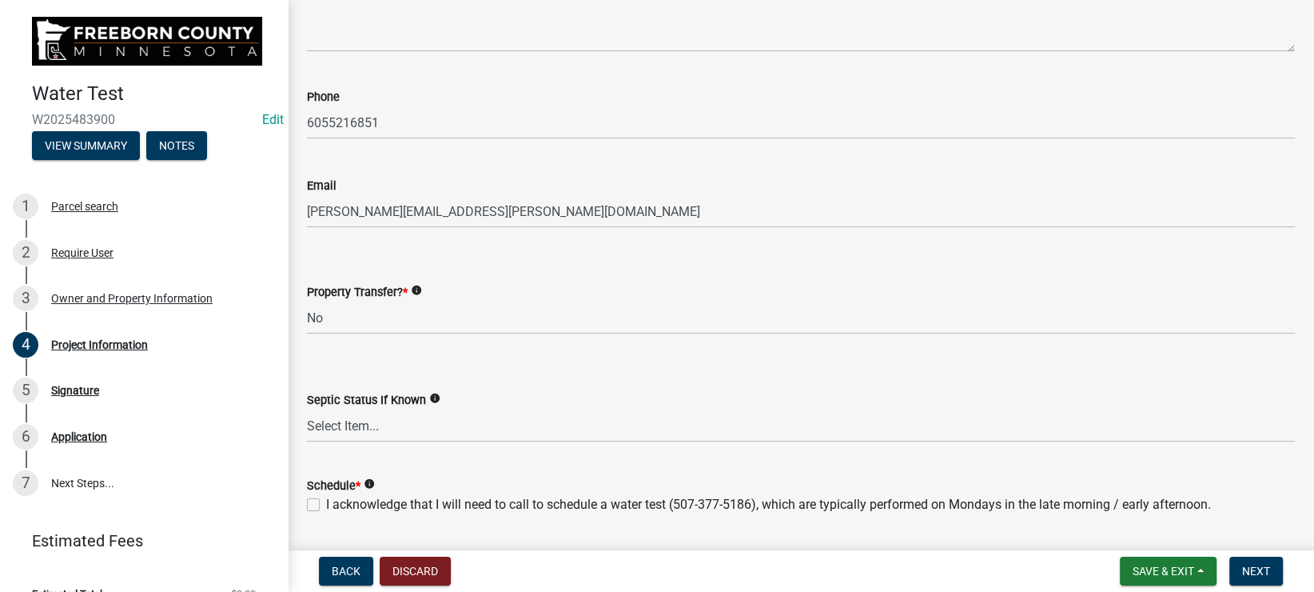
click at [326, 500] on label "I acknowledge that I will need to call to schedule a water test (507-377-5186),…" at bounding box center [768, 504] width 885 height 19
click at [326, 500] on input "I acknowledge that I will need to call to schedule a water test (507-377-5186),…" at bounding box center [331, 500] width 10 height 10
checkbox input "true"
click at [1262, 571] on span "Next" at bounding box center [1256, 570] width 28 height 13
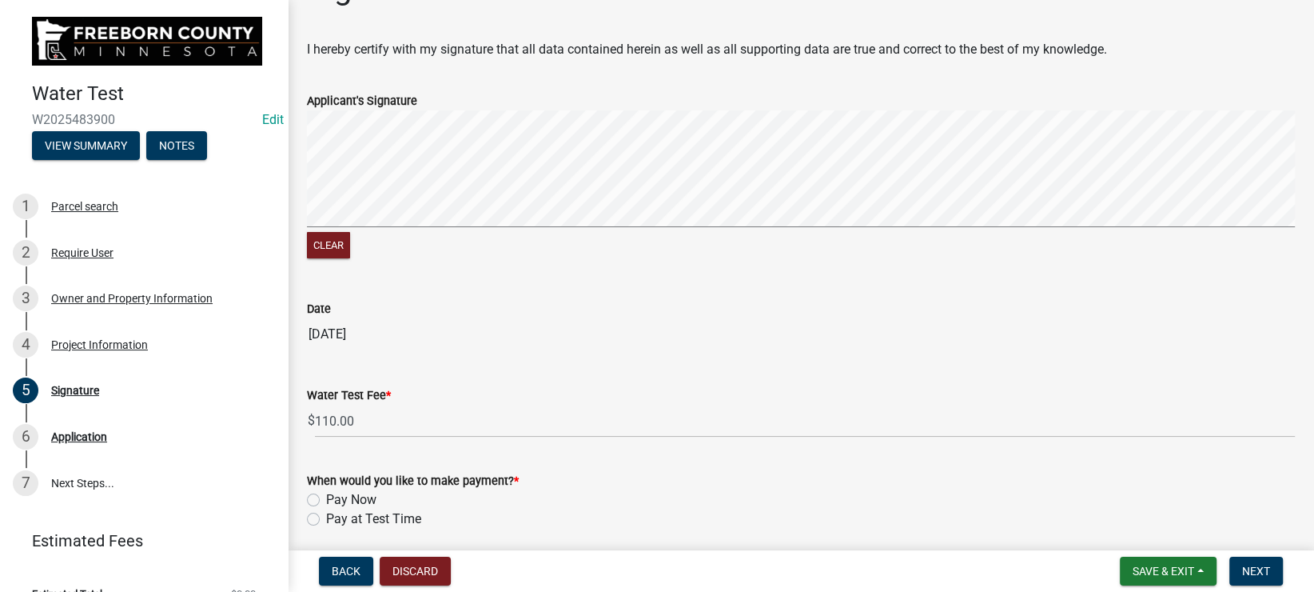
scroll to position [182, 0]
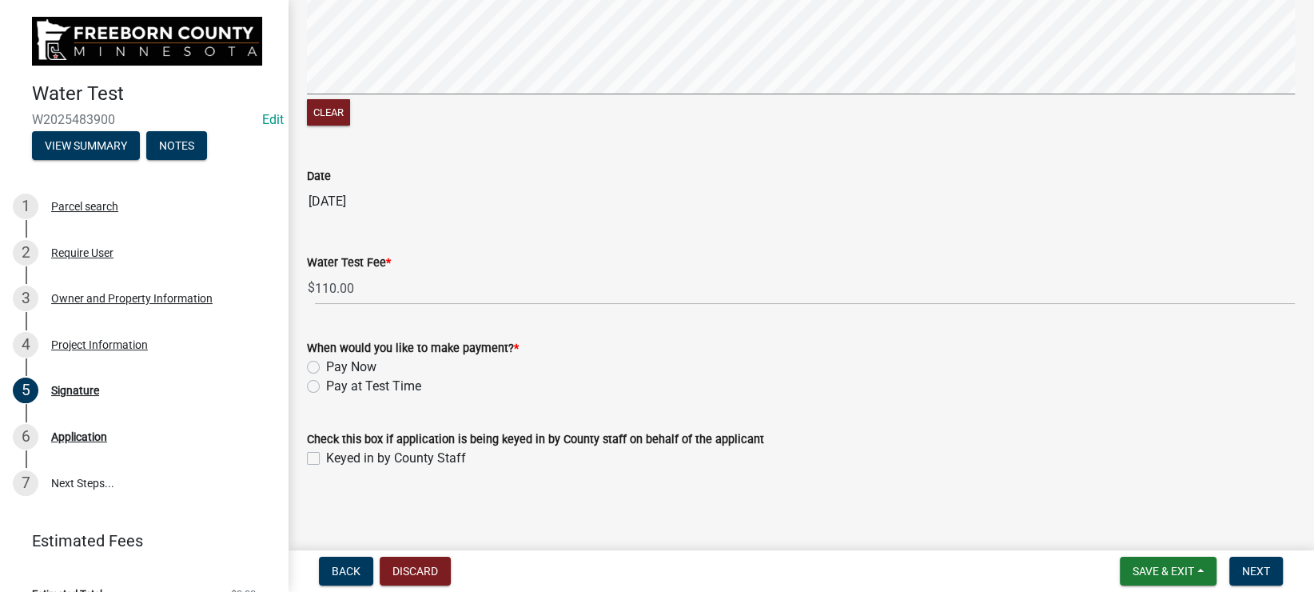
click at [326, 388] on label "Pay at Test Time" at bounding box center [373, 386] width 95 height 19
click at [326, 387] on input "Pay at Test Time" at bounding box center [331, 382] width 10 height 10
radio input "true"
click at [326, 456] on label "Keyed in by County Staff" at bounding box center [396, 457] width 140 height 19
click at [326, 456] on input "Keyed in by County Staff" at bounding box center [331, 453] width 10 height 10
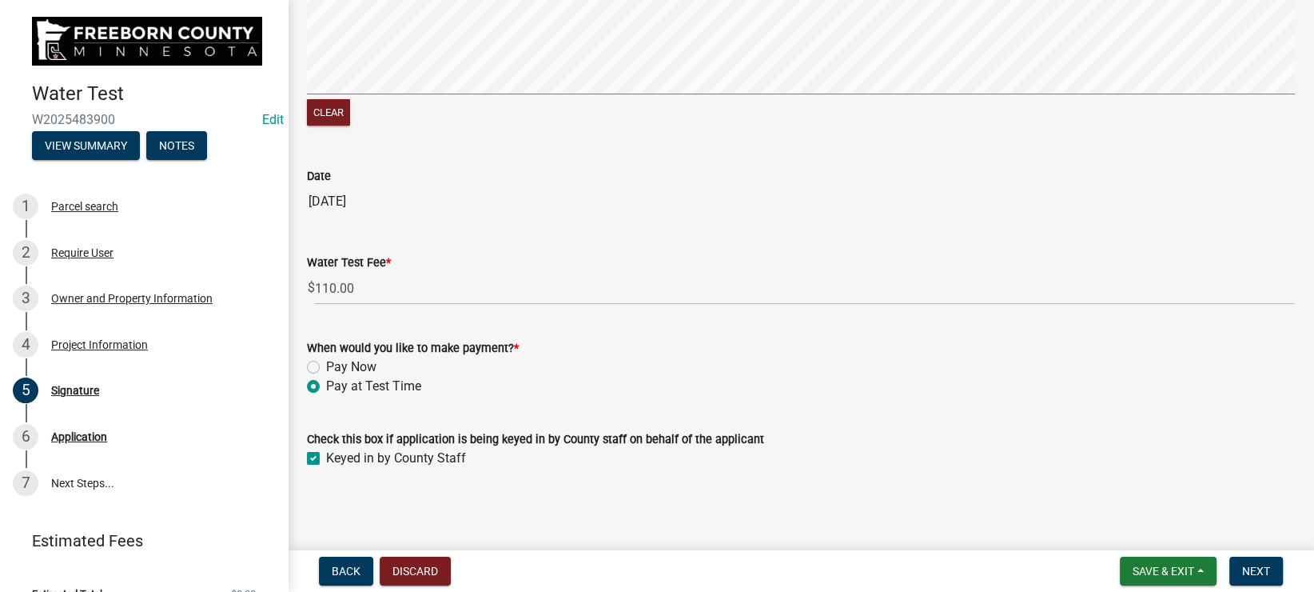
checkbox input "true"
click at [1259, 572] on span "Next" at bounding box center [1256, 570] width 28 height 13
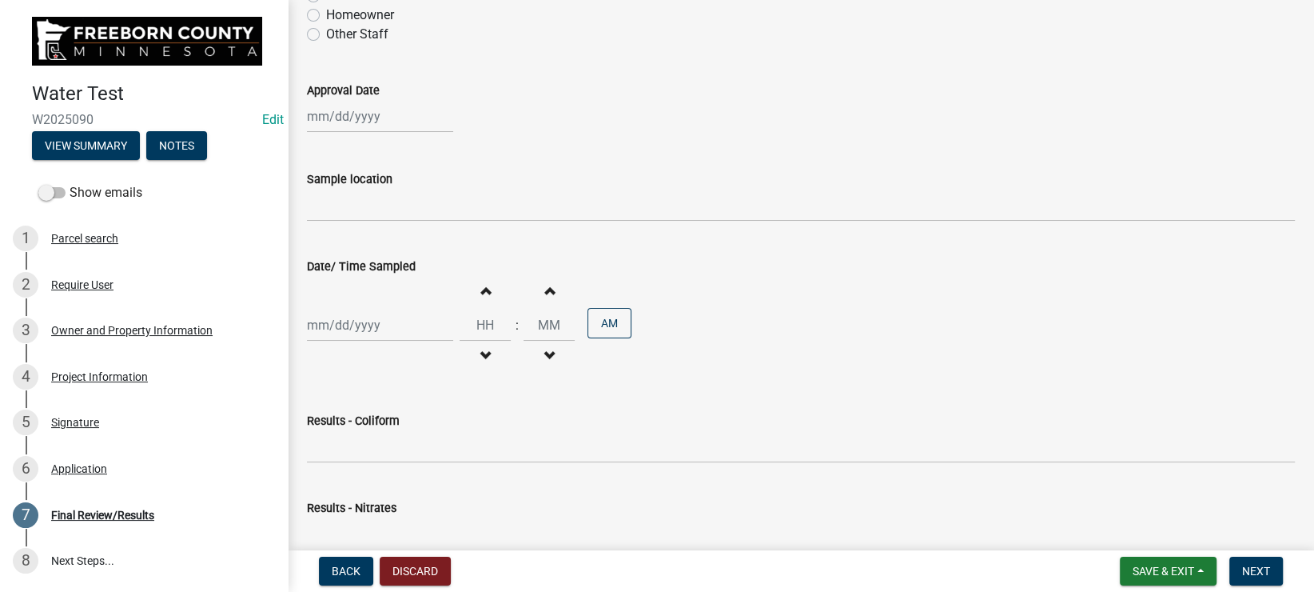
scroll to position [0, 0]
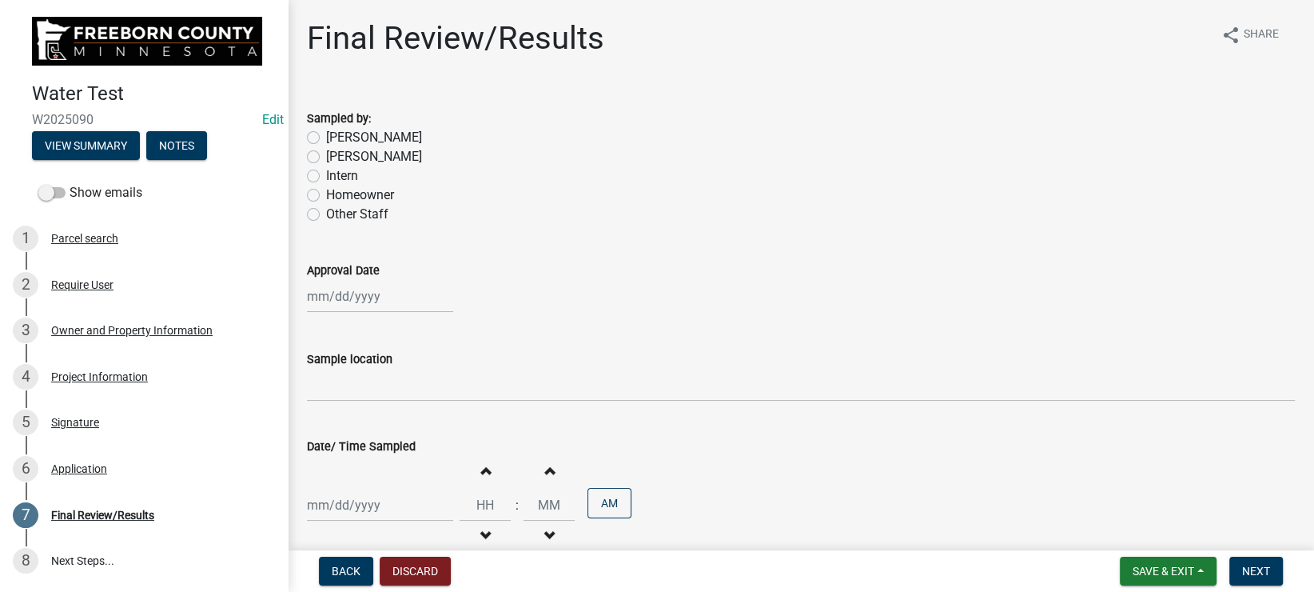
click at [326, 159] on label "[PERSON_NAME]" at bounding box center [374, 156] width 96 height 19
click at [326, 157] on input "[PERSON_NAME]" at bounding box center [331, 152] width 10 height 10
radio input "true"
click at [344, 299] on input "Approval Date" at bounding box center [380, 296] width 146 height 33
select select "9"
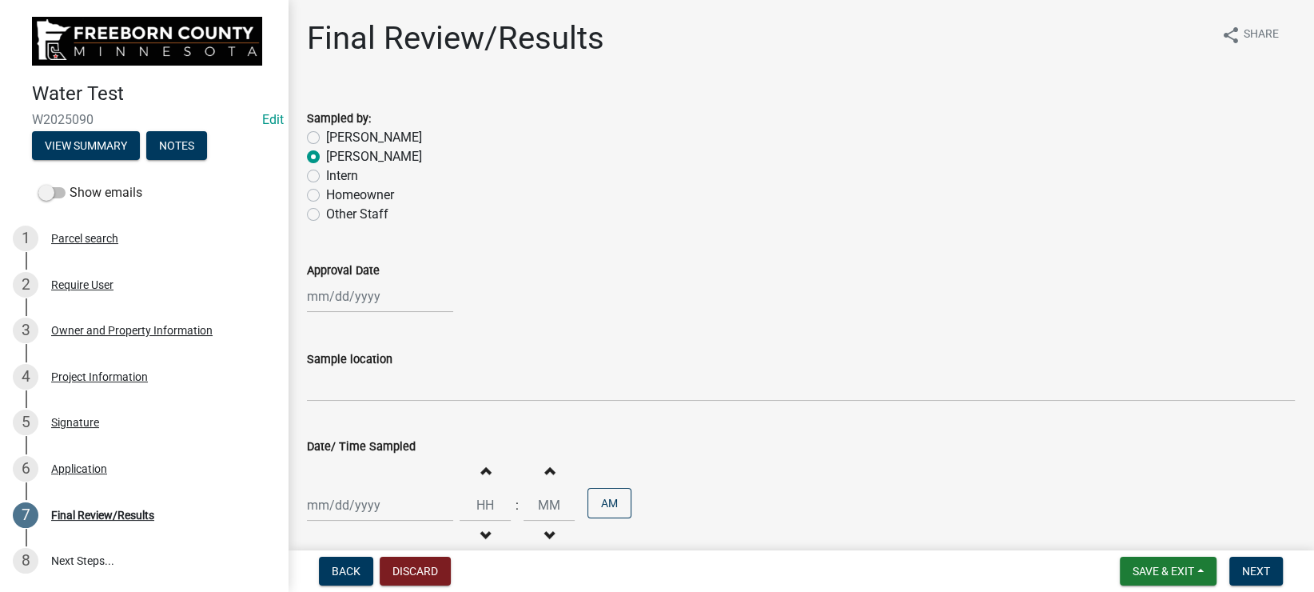
select select "2025"
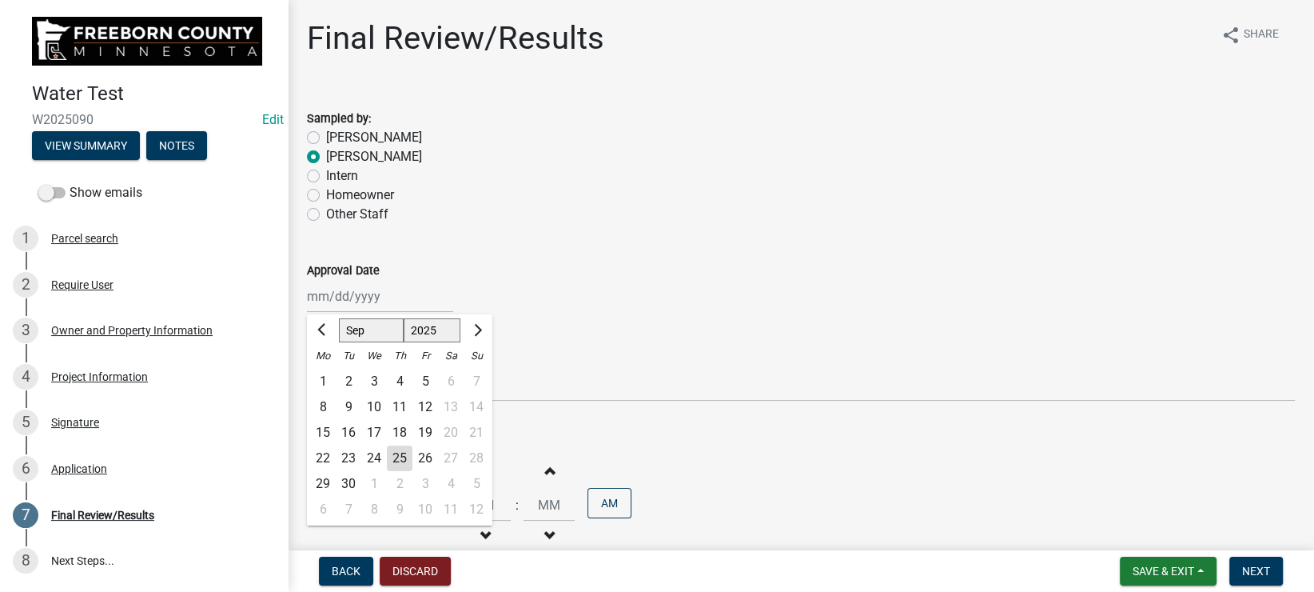
click at [347, 484] on div "30" at bounding box center [349, 484] width 26 height 26
type input "[DATE]"
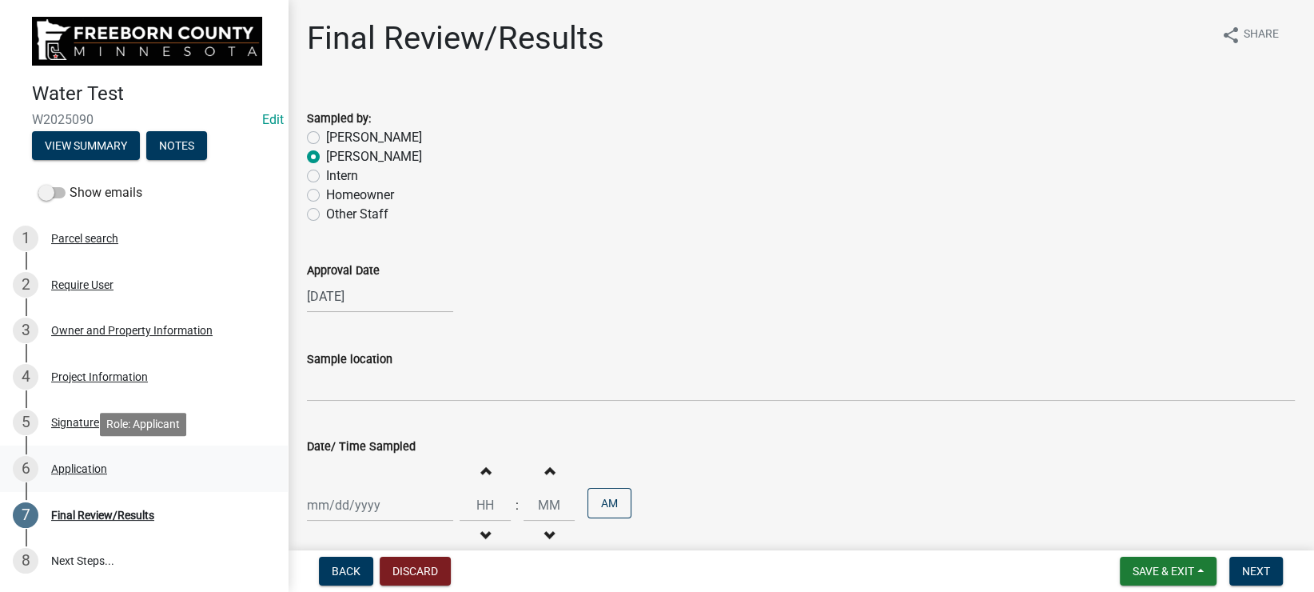
click at [76, 467] on div "Application" at bounding box center [79, 468] width 56 height 11
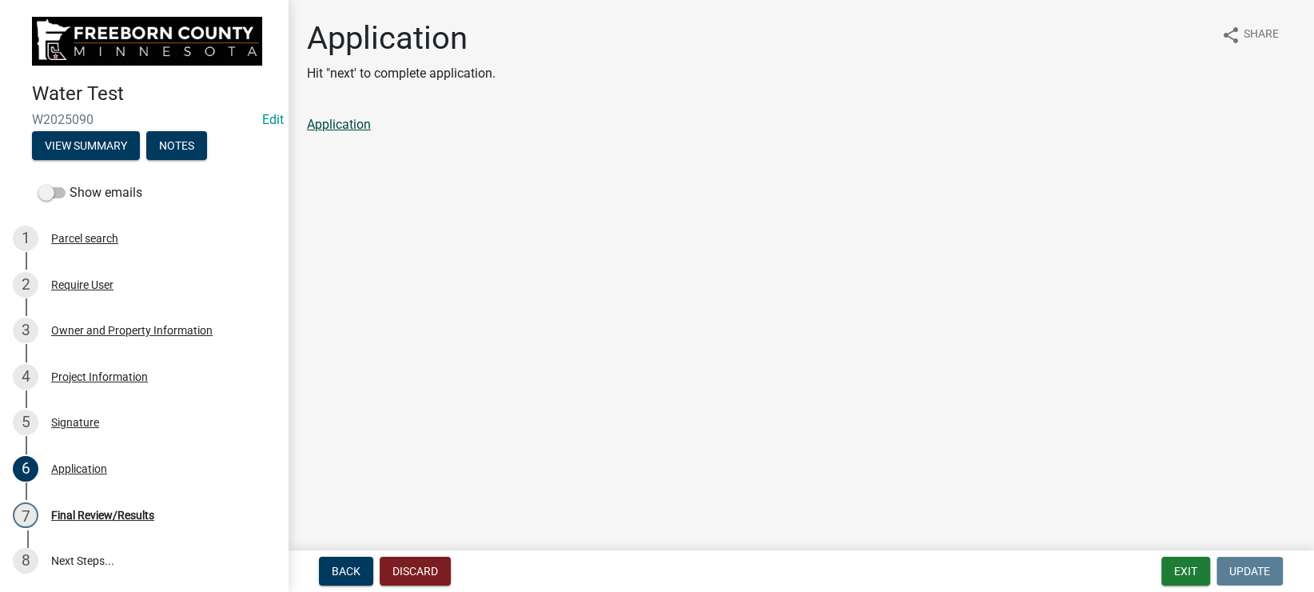
click at [333, 128] on link "Application" at bounding box center [339, 124] width 64 height 15
click at [99, 510] on div "Final Review/Results" at bounding box center [102, 514] width 103 height 11
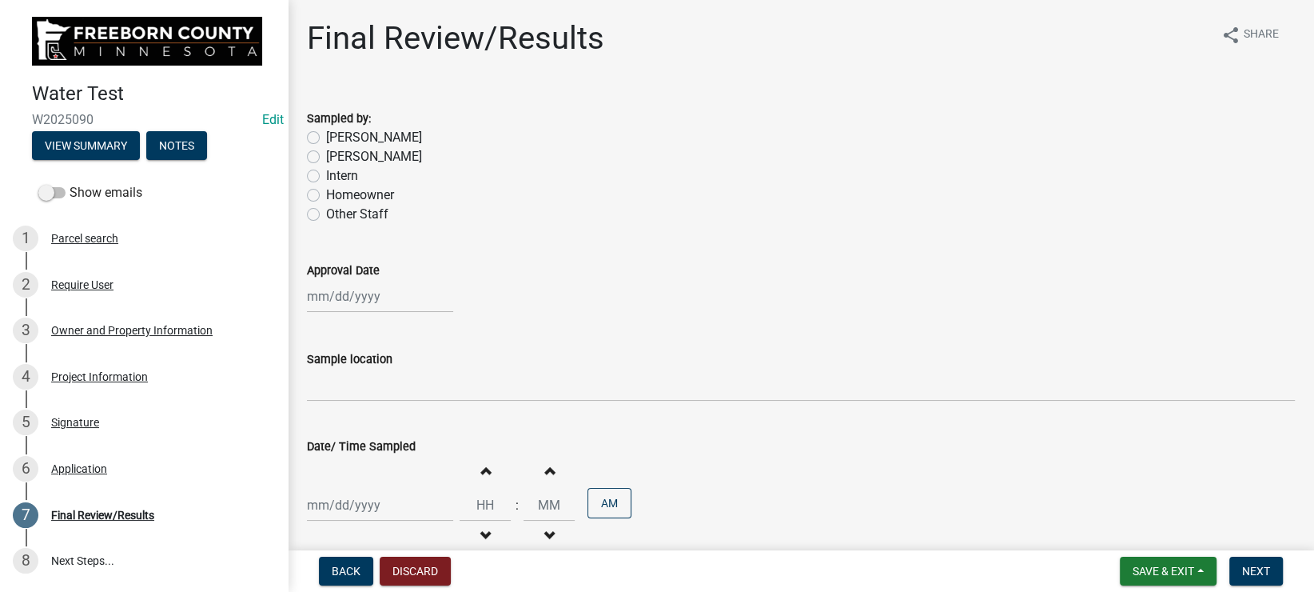
click at [326, 157] on label "[PERSON_NAME]" at bounding box center [374, 156] width 96 height 19
click at [326, 157] on input "[PERSON_NAME]" at bounding box center [331, 152] width 10 height 10
radio input "true"
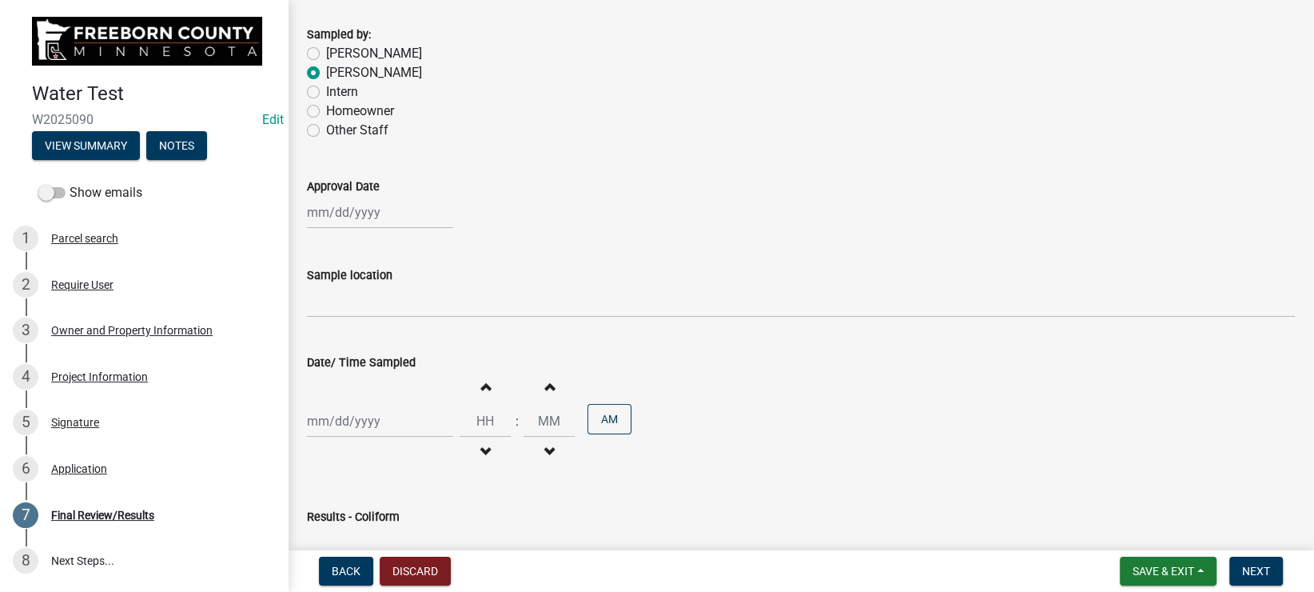
scroll to position [180, 0]
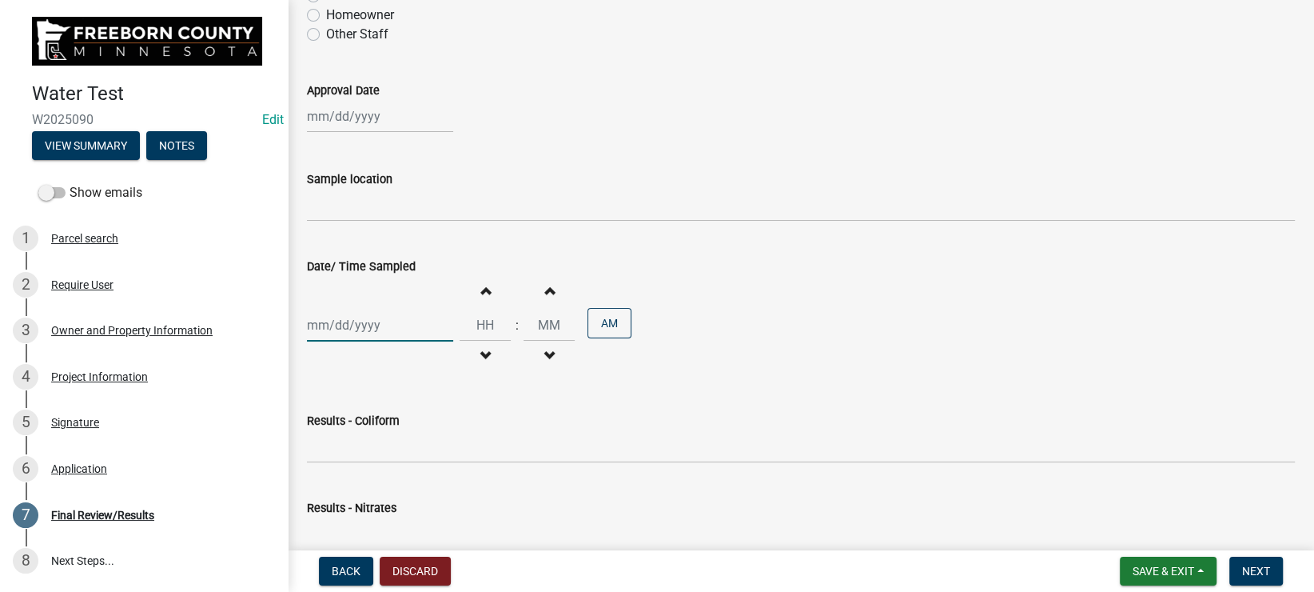
click at [340, 324] on input "Date/ Time Sampled" at bounding box center [380, 325] width 146 height 33
select select "9"
select select "2025"
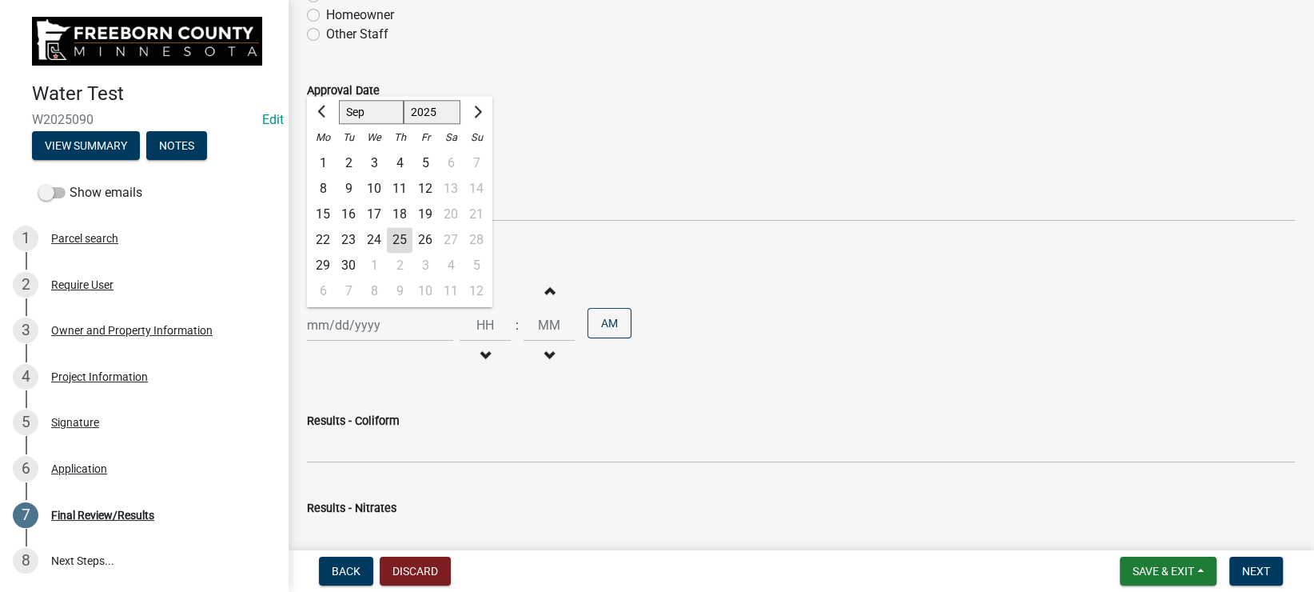
click at [326, 262] on div "29" at bounding box center [323, 266] width 26 height 26
type input "[DATE]"
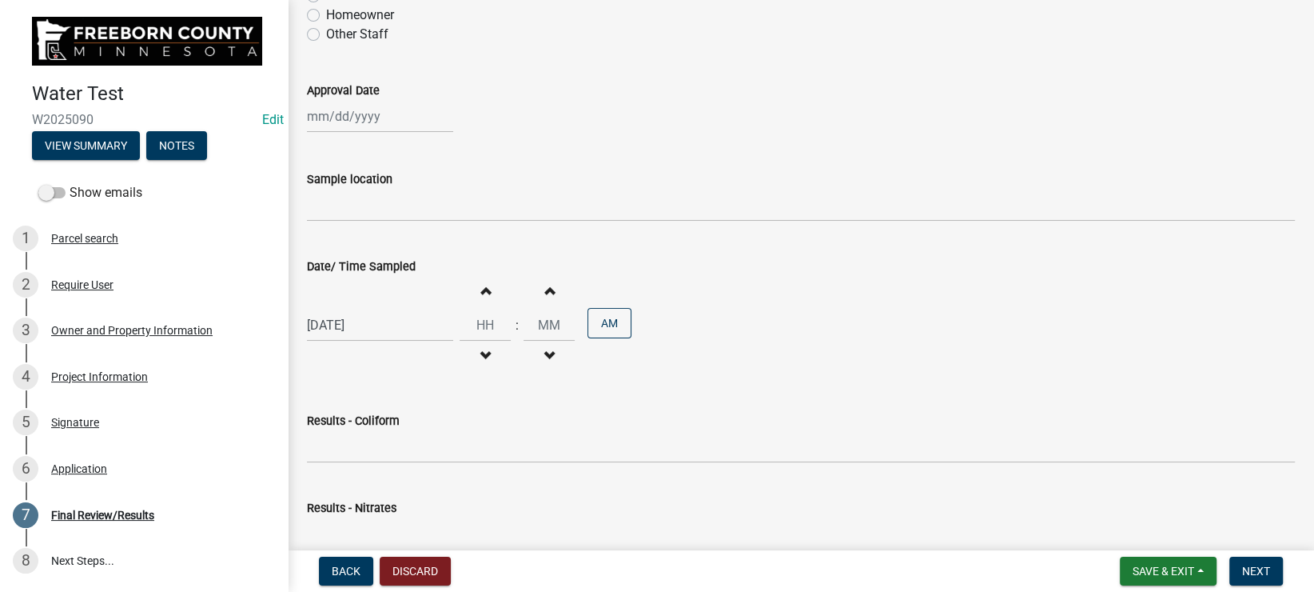
click at [489, 288] on span "button" at bounding box center [485, 290] width 8 height 13
type input "01"
type input "00"
click at [489, 288] on span "button" at bounding box center [485, 290] width 8 height 13
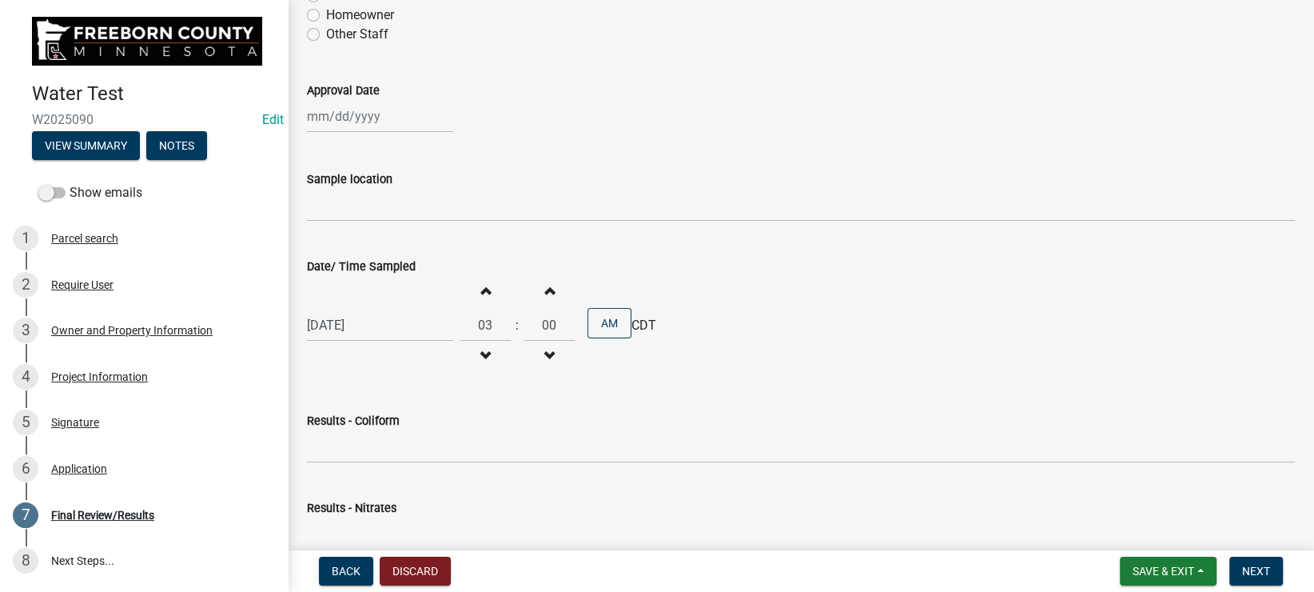
click at [489, 288] on span "button" at bounding box center [485, 290] width 8 height 13
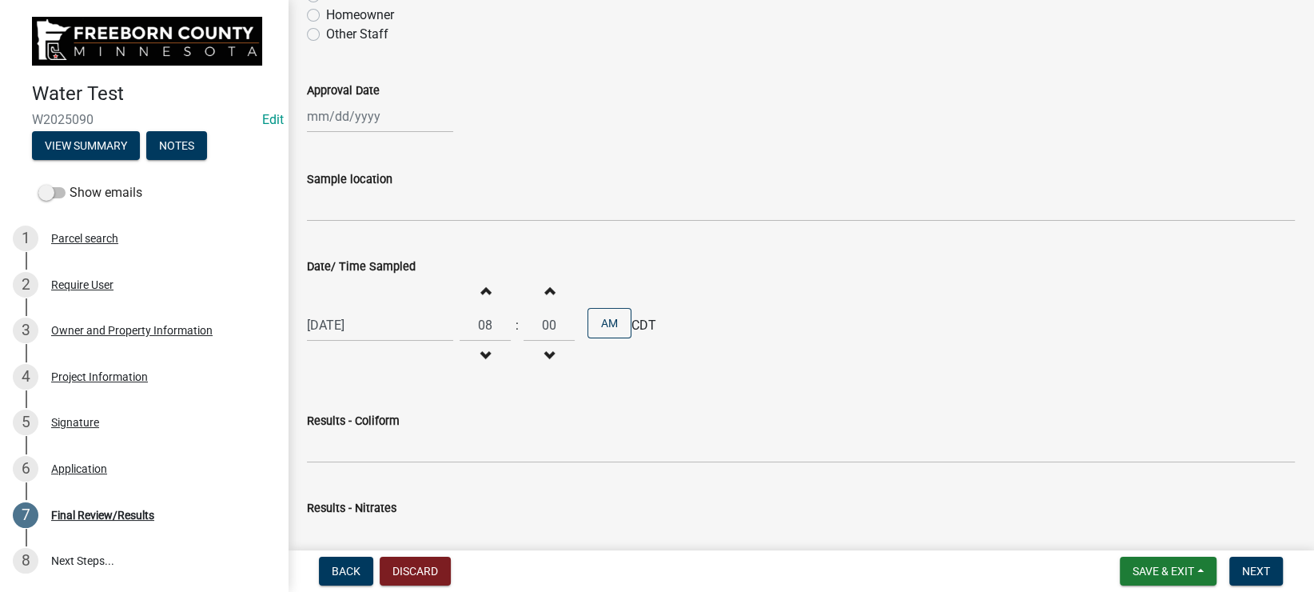
click at [489, 288] on span "button" at bounding box center [485, 290] width 8 height 13
type input "11"
click at [336, 118] on input "Approval Date" at bounding box center [380, 116] width 146 height 33
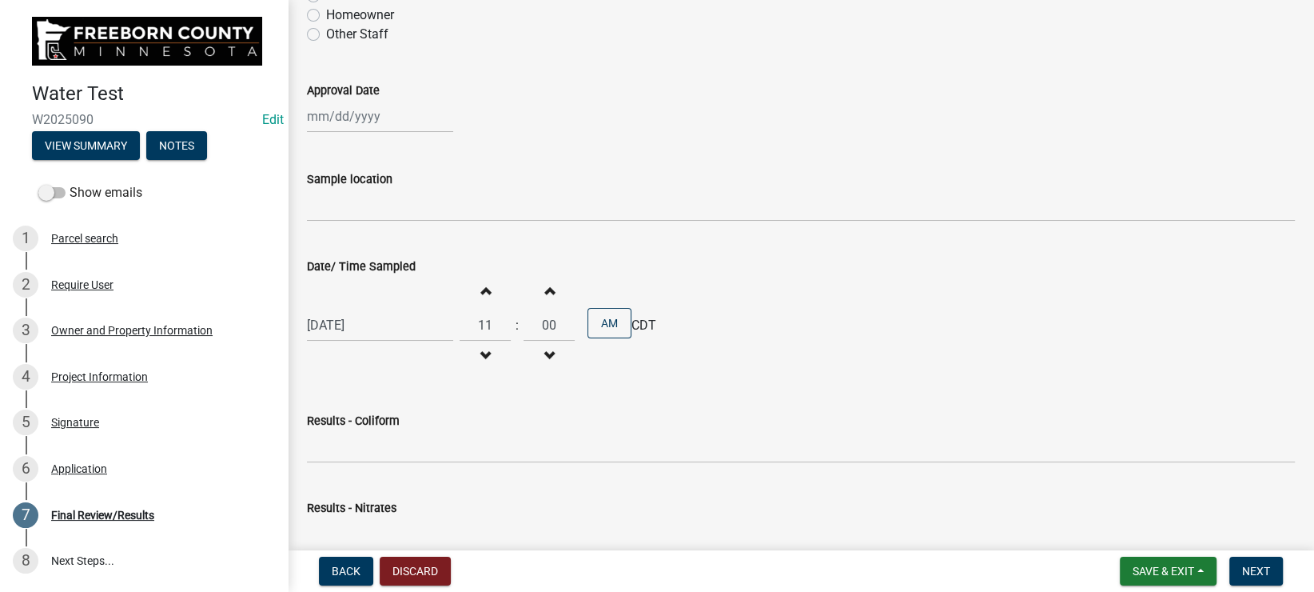
select select "9"
select select "2025"
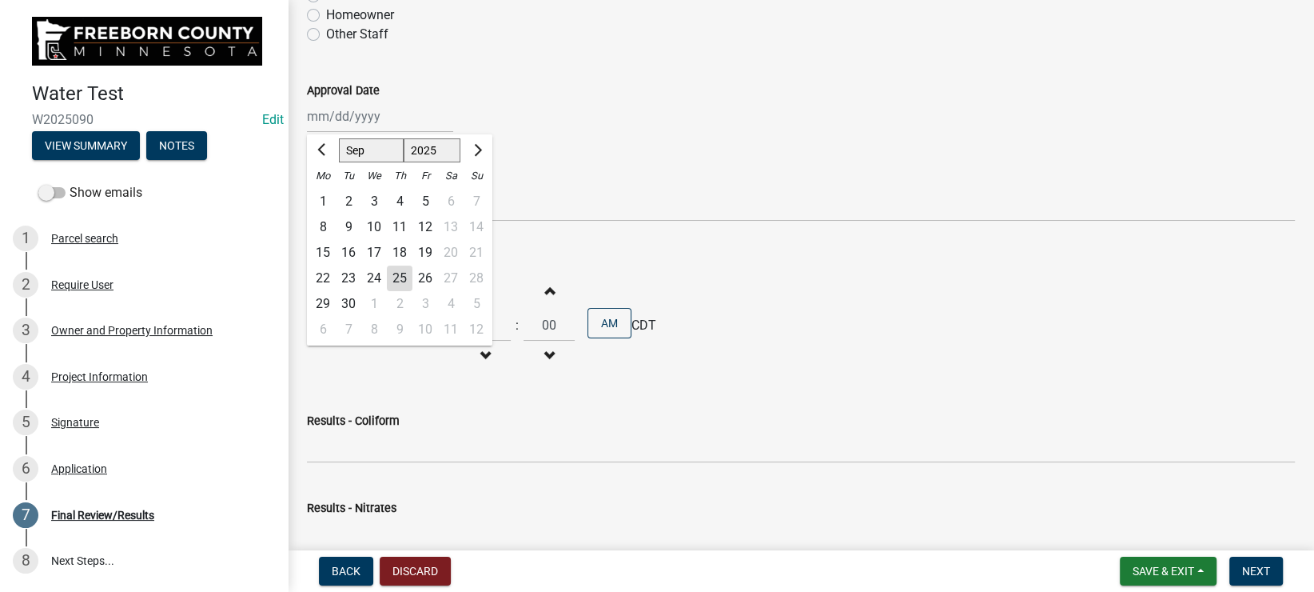
click at [398, 278] on div "25" at bounding box center [400, 278] width 26 height 26
type input "[DATE]"
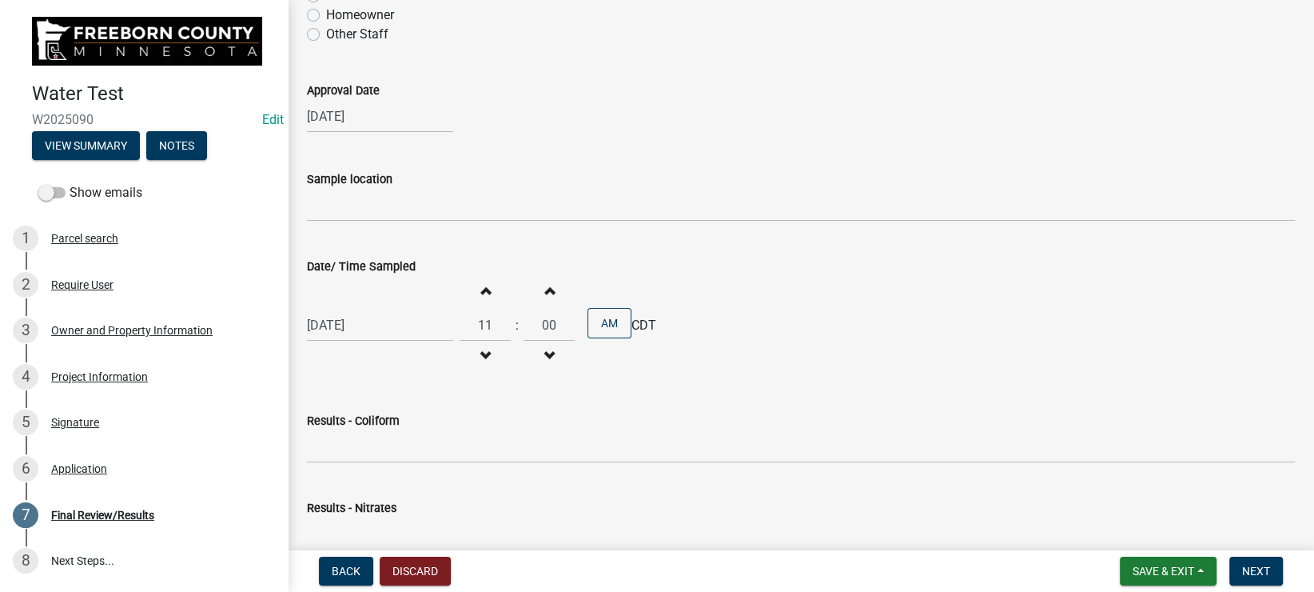
click at [572, 113] on div "[DATE]" at bounding box center [801, 116] width 988 height 33
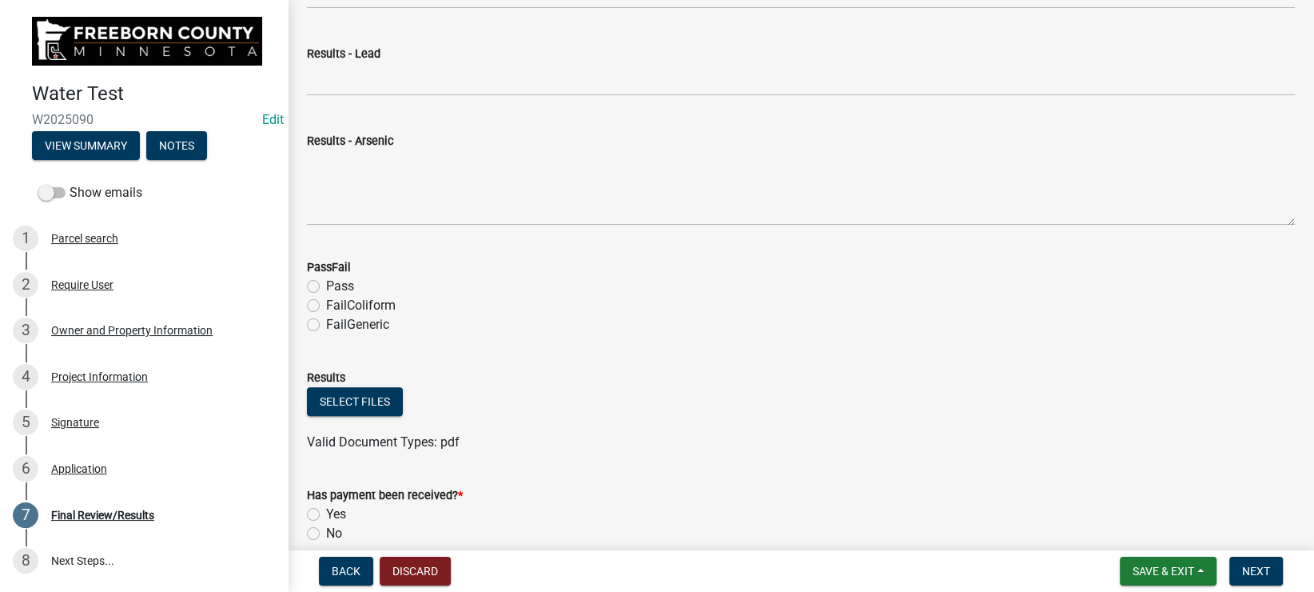
scroll to position [797, 0]
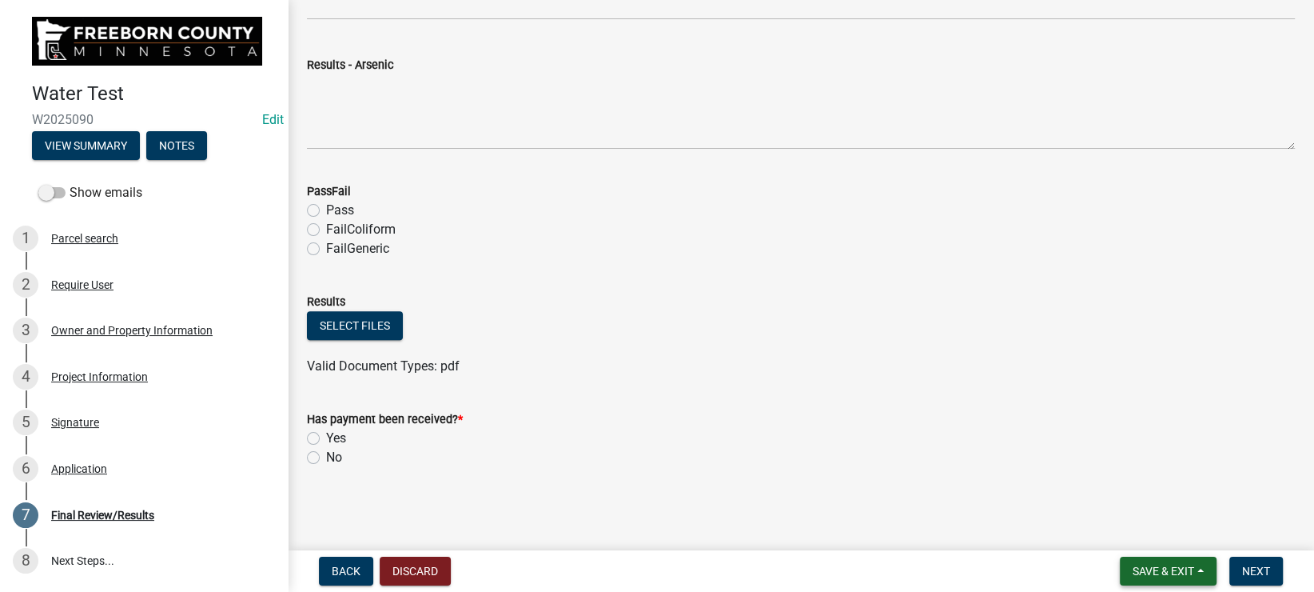
click at [1162, 572] on span "Save & Exit" at bounding box center [1164, 570] width 62 height 13
click at [1140, 528] on button "Save & Exit" at bounding box center [1153, 530] width 128 height 38
